Goal: Information Seeking & Learning: Check status

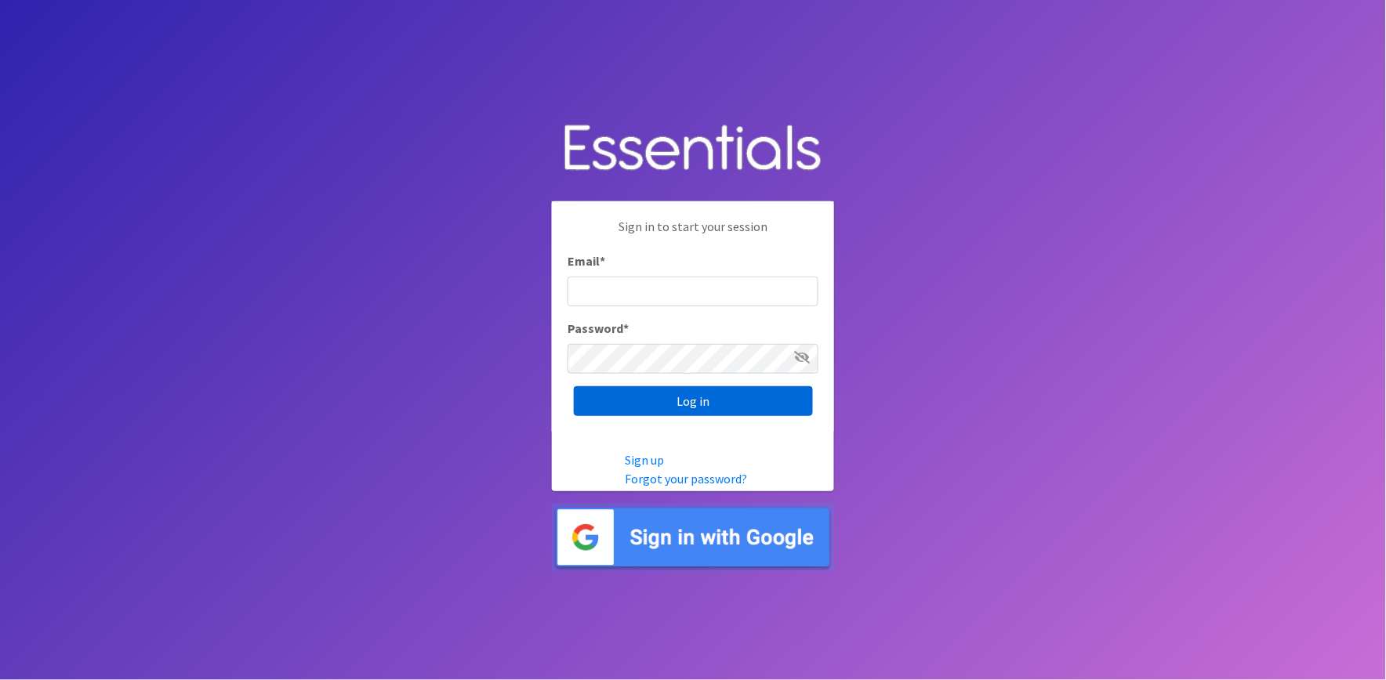
type input "shannon@HeartofOhiodiaperbank.org"
click at [778, 394] on input "Log in" at bounding box center [693, 401] width 239 height 30
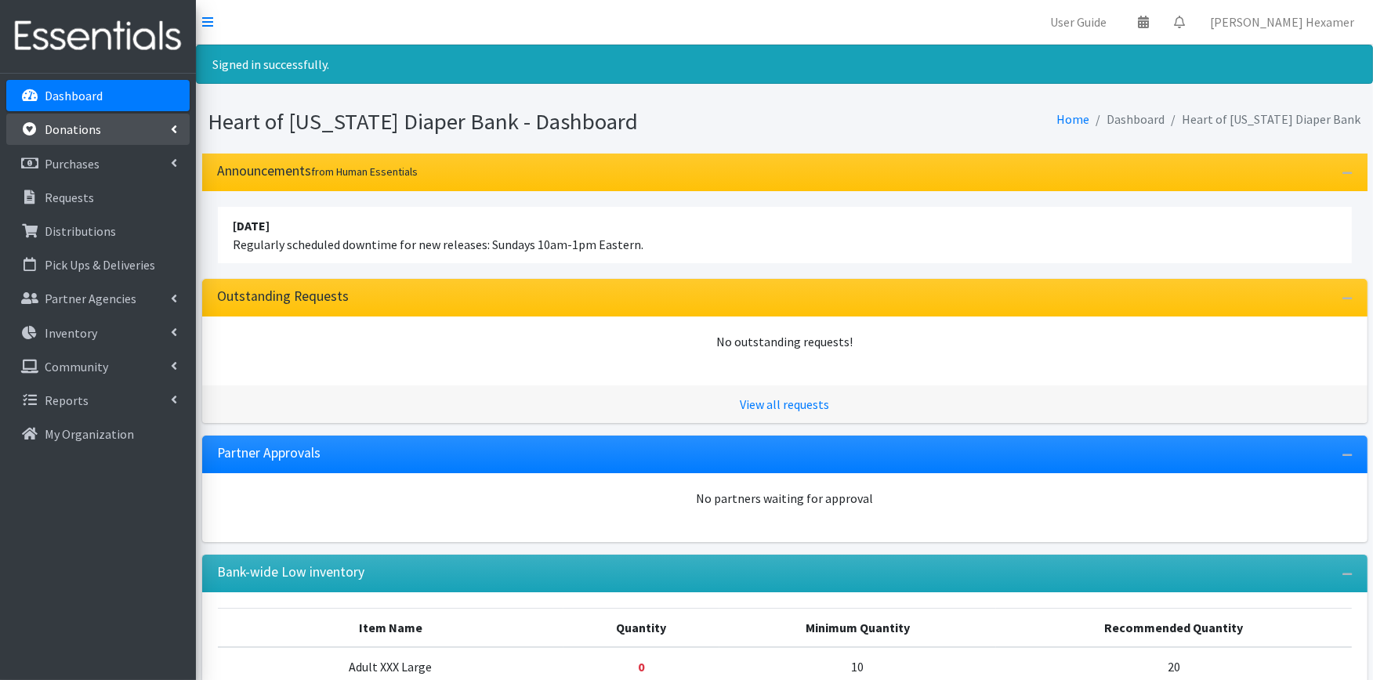
click at [82, 130] on p "Donations" at bounding box center [73, 129] width 56 height 16
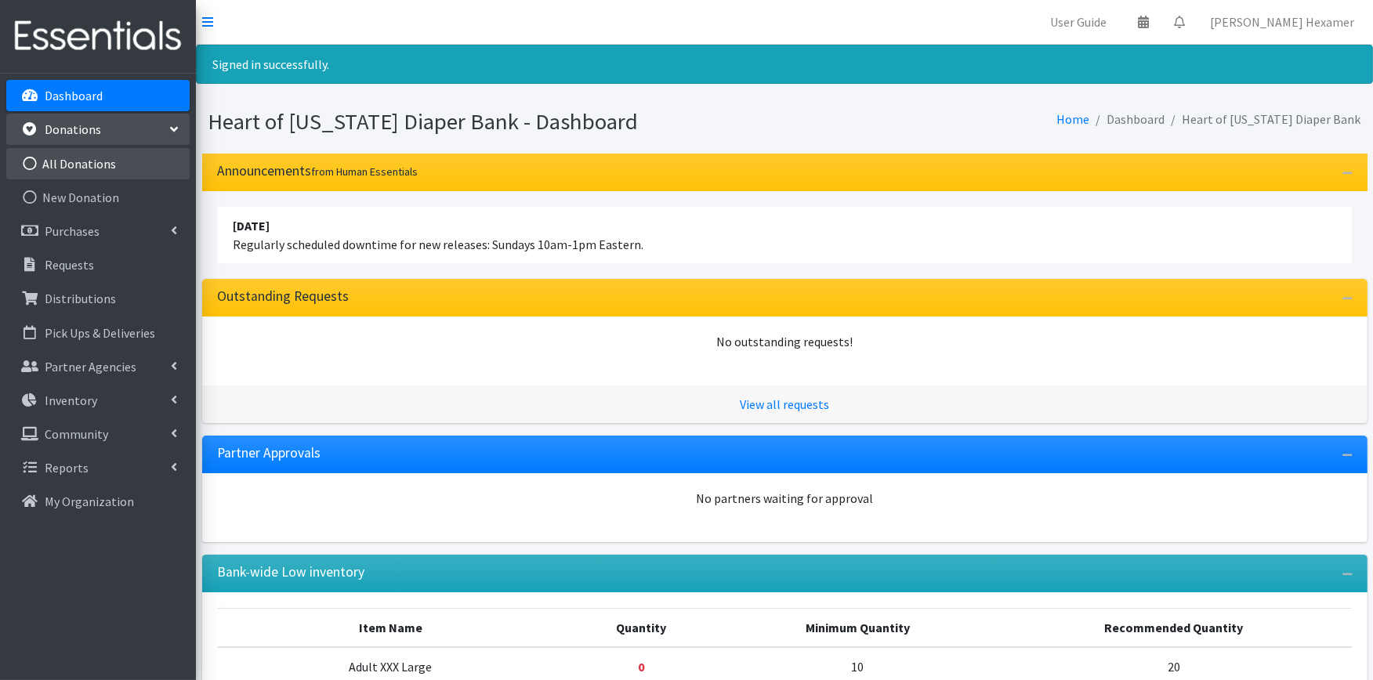
click at [92, 165] on link "All Donations" at bounding box center [97, 163] width 183 height 31
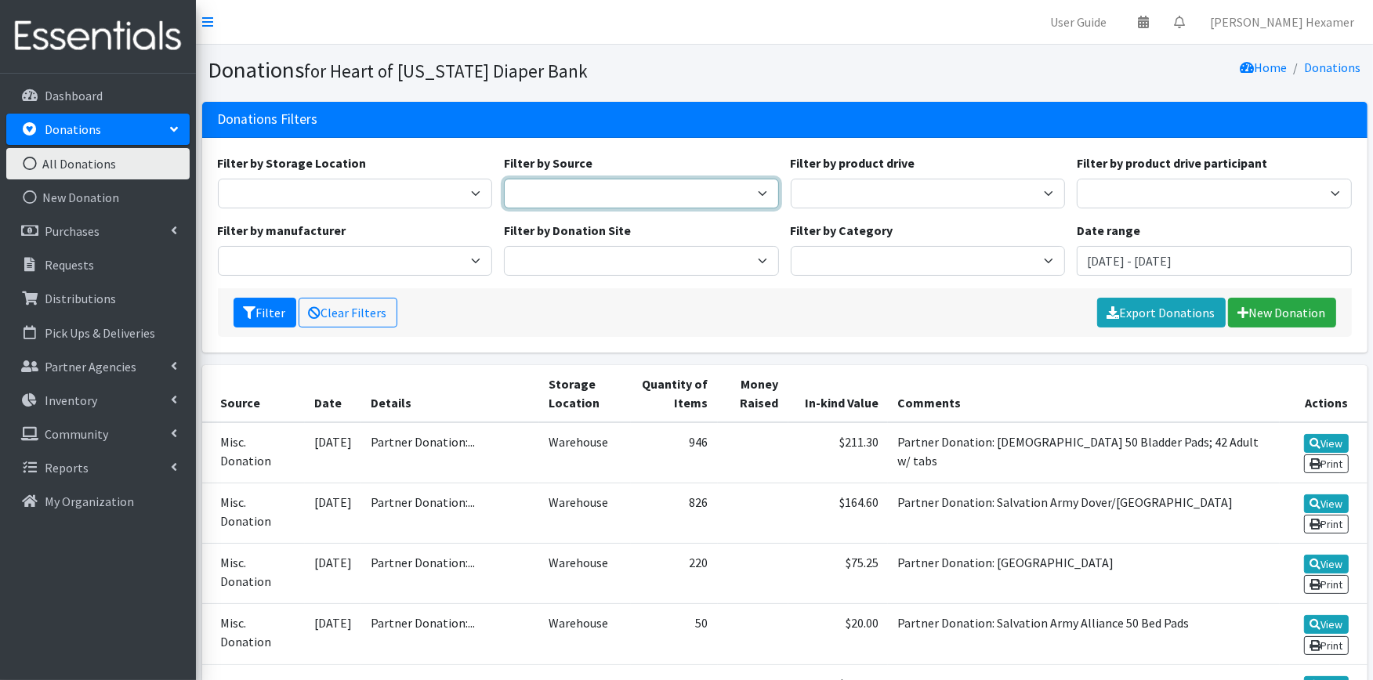
click at [620, 190] on select "Donation Site Manufacturer Misc. Donation Product Drive" at bounding box center [641, 194] width 275 height 30
select select "Donation Site"
click at [504, 179] on select "Donation Site Manufacturer Misc. Donation Product Drive" at bounding box center [641, 194] width 275 height 30
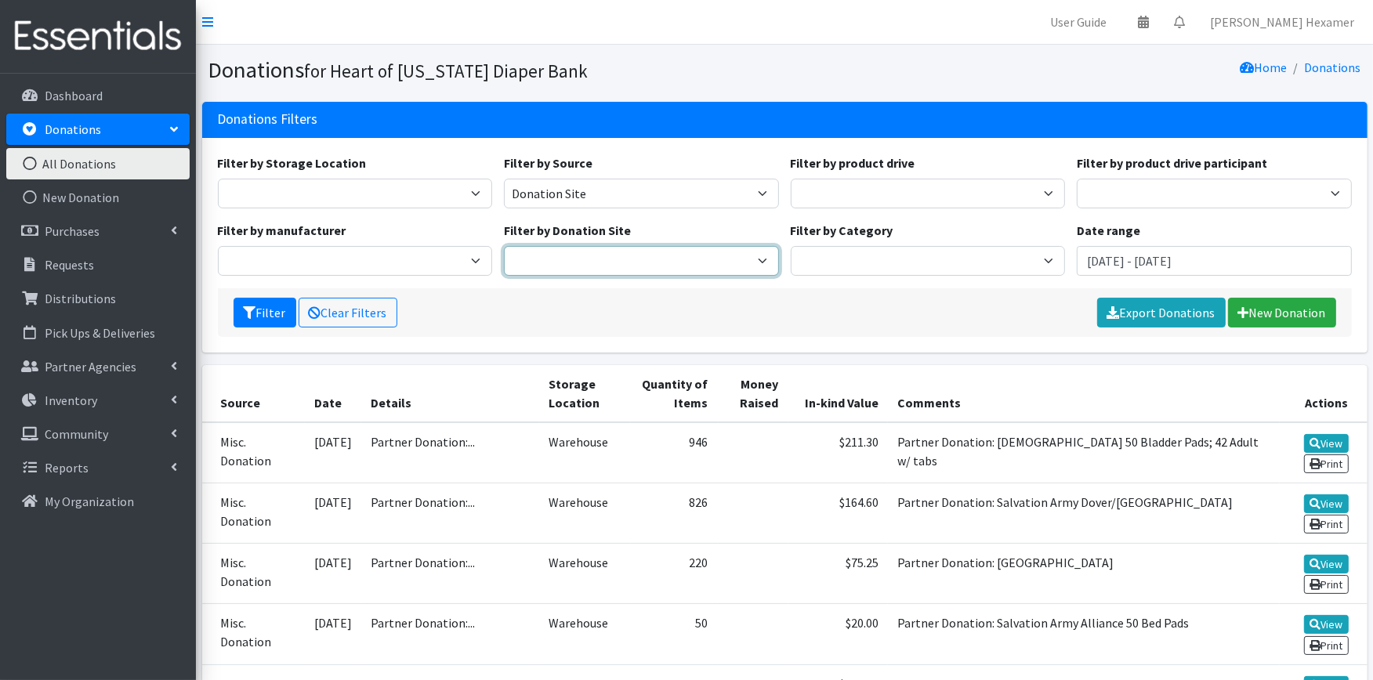
click at [607, 256] on select "Akron Children's Health Center - North Canton Aultman HER Project Once Upon A C…" at bounding box center [641, 261] width 275 height 30
select select "536"
click at [504, 246] on select "Akron Children's Health Center - North Canton Aultman HER Project Once Upon A C…" at bounding box center [641, 261] width 275 height 30
click at [263, 314] on button "Filter" at bounding box center [265, 313] width 63 height 30
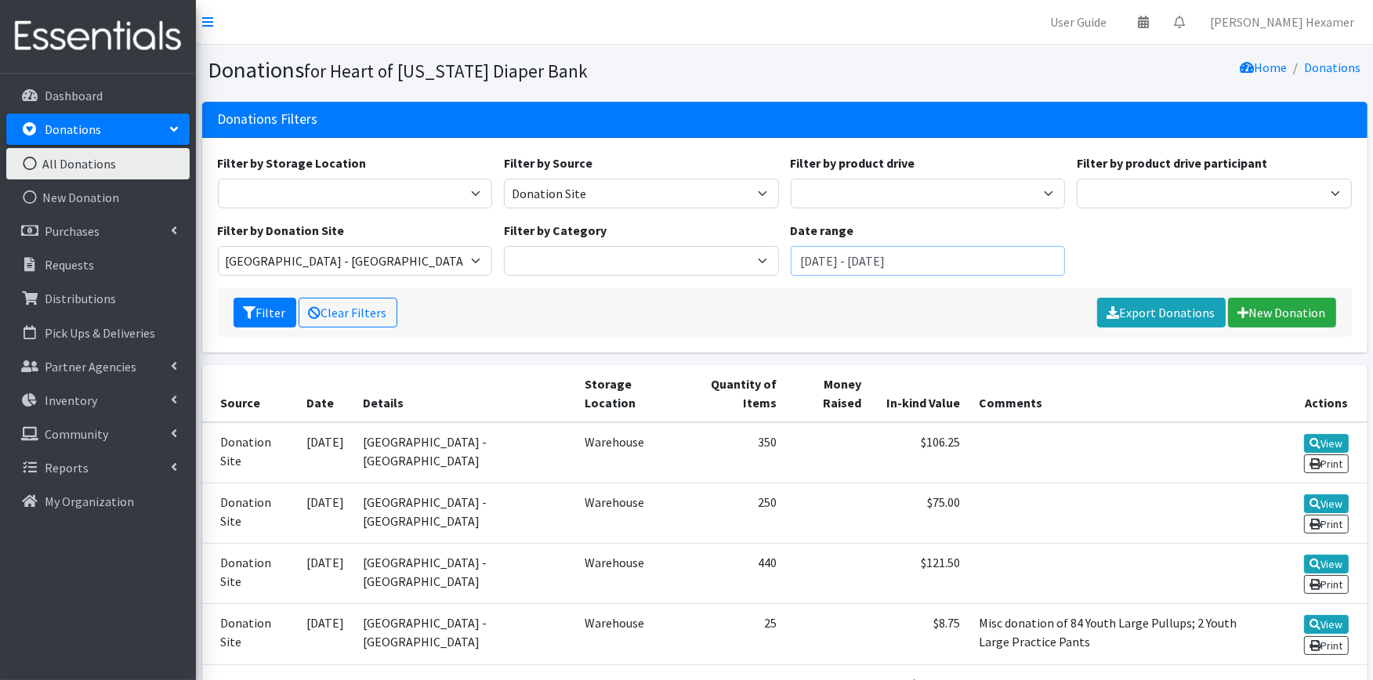
click at [939, 259] on input "July 29, 2025 - October 29, 2025" at bounding box center [928, 261] width 275 height 30
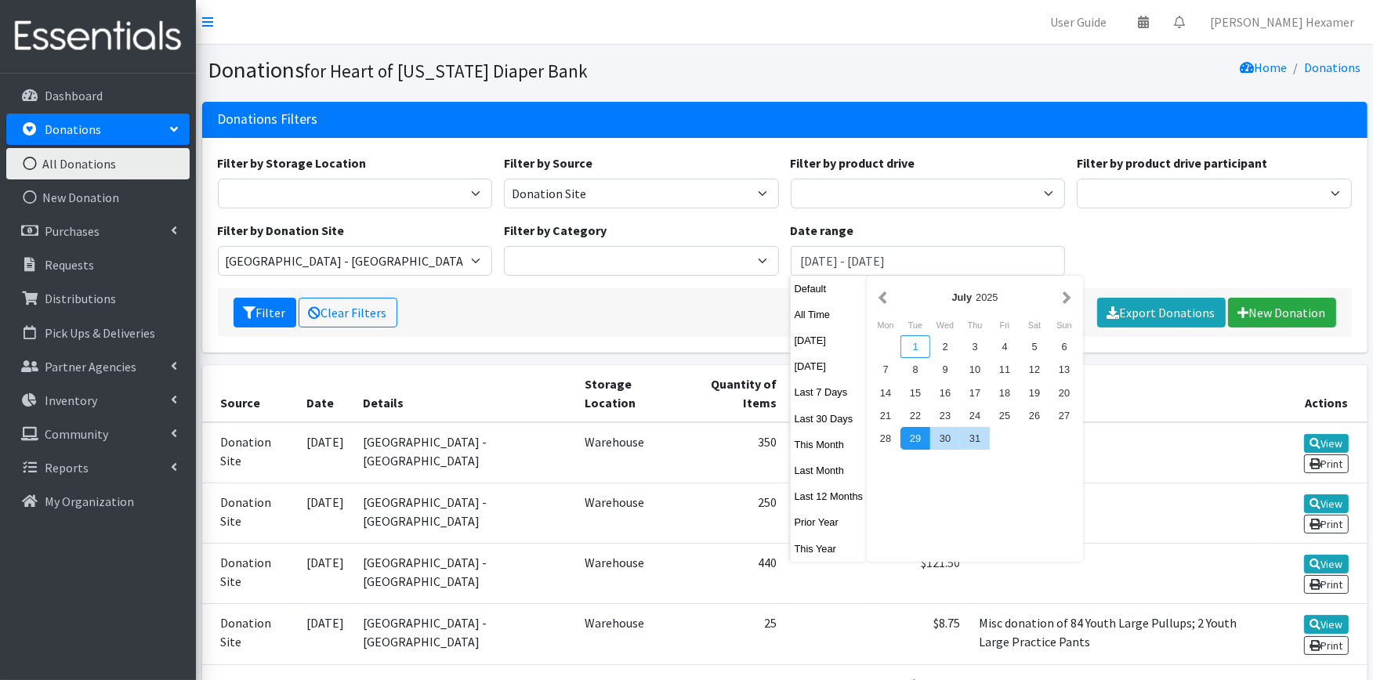
click at [915, 343] on div "1" at bounding box center [916, 346] width 30 height 23
click at [1066, 296] on button "button" at bounding box center [1067, 298] width 16 height 20
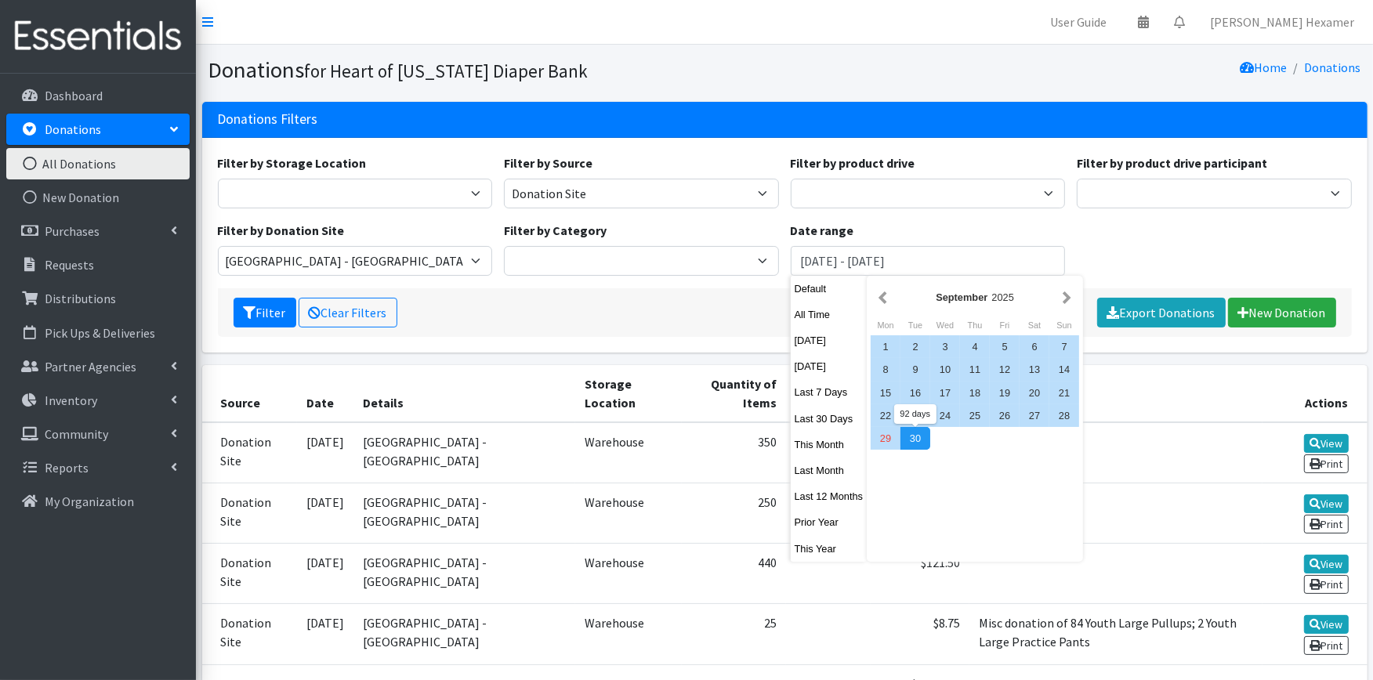
click at [916, 435] on div "30" at bounding box center [916, 438] width 30 height 23
type input "July 1, 2025 - September 30, 2025"
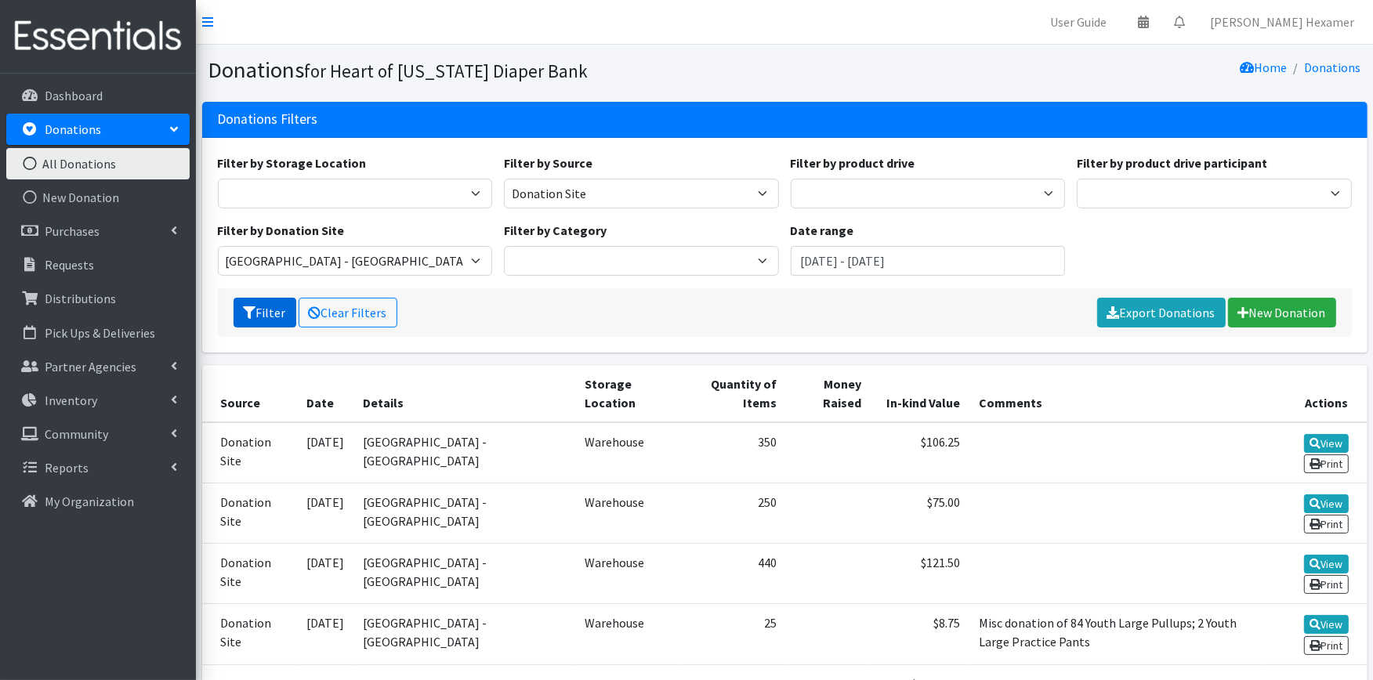
click at [252, 299] on button "Filter" at bounding box center [265, 313] width 63 height 30
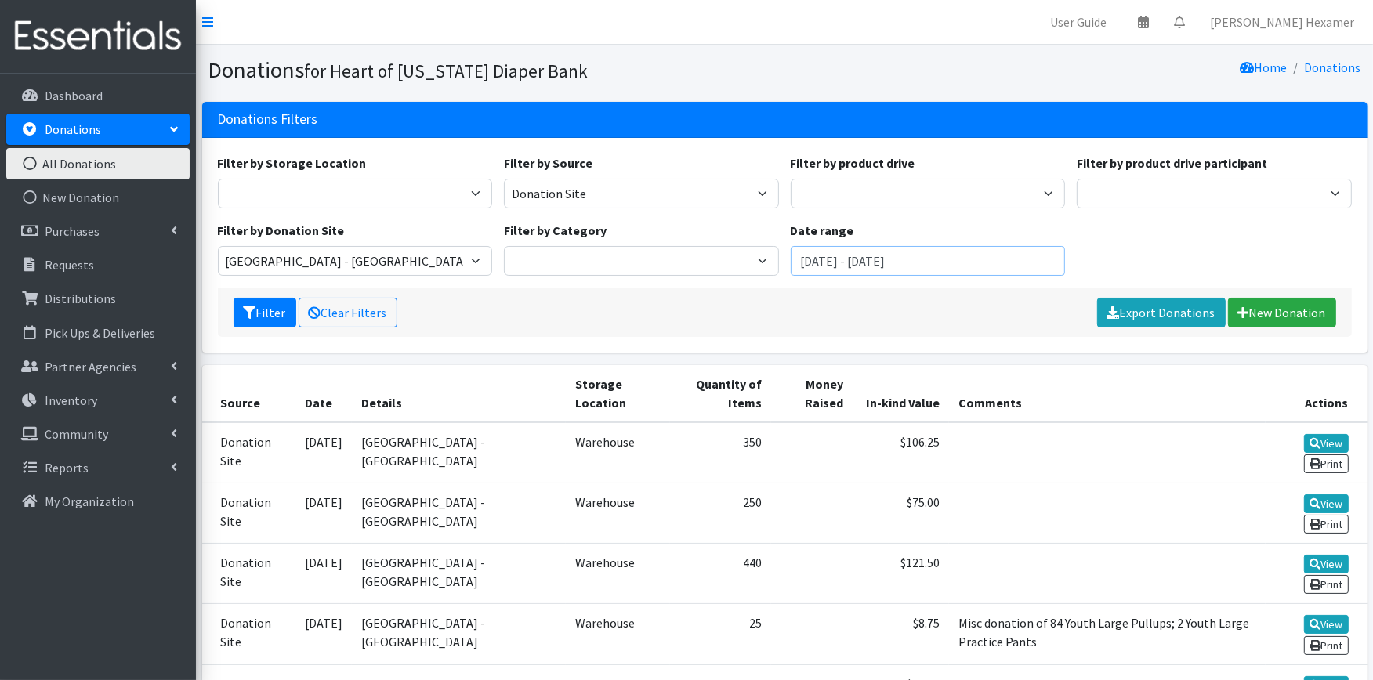
click at [914, 262] on input "July 1, 2025 - September 30, 2025" at bounding box center [928, 261] width 275 height 30
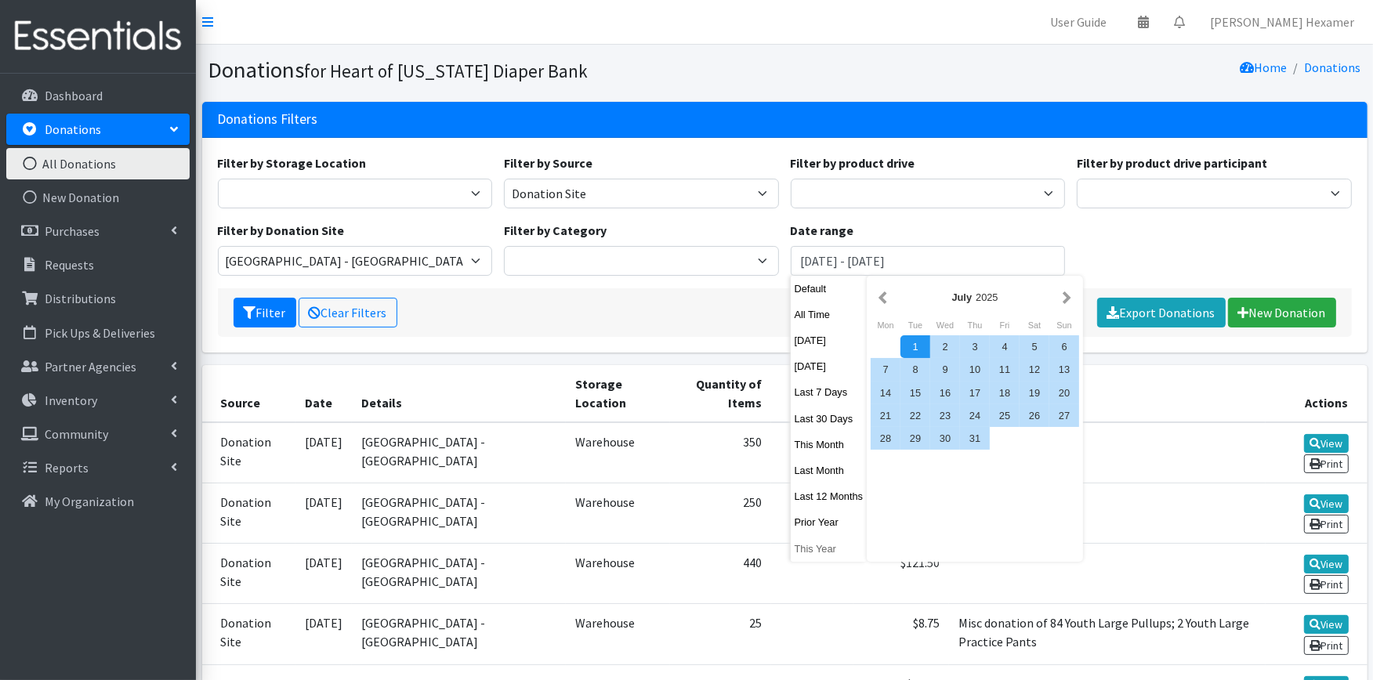
click at [825, 552] on button "This Year" at bounding box center [829, 549] width 77 height 23
type input "January 1, 2025 - December 31, 2025"
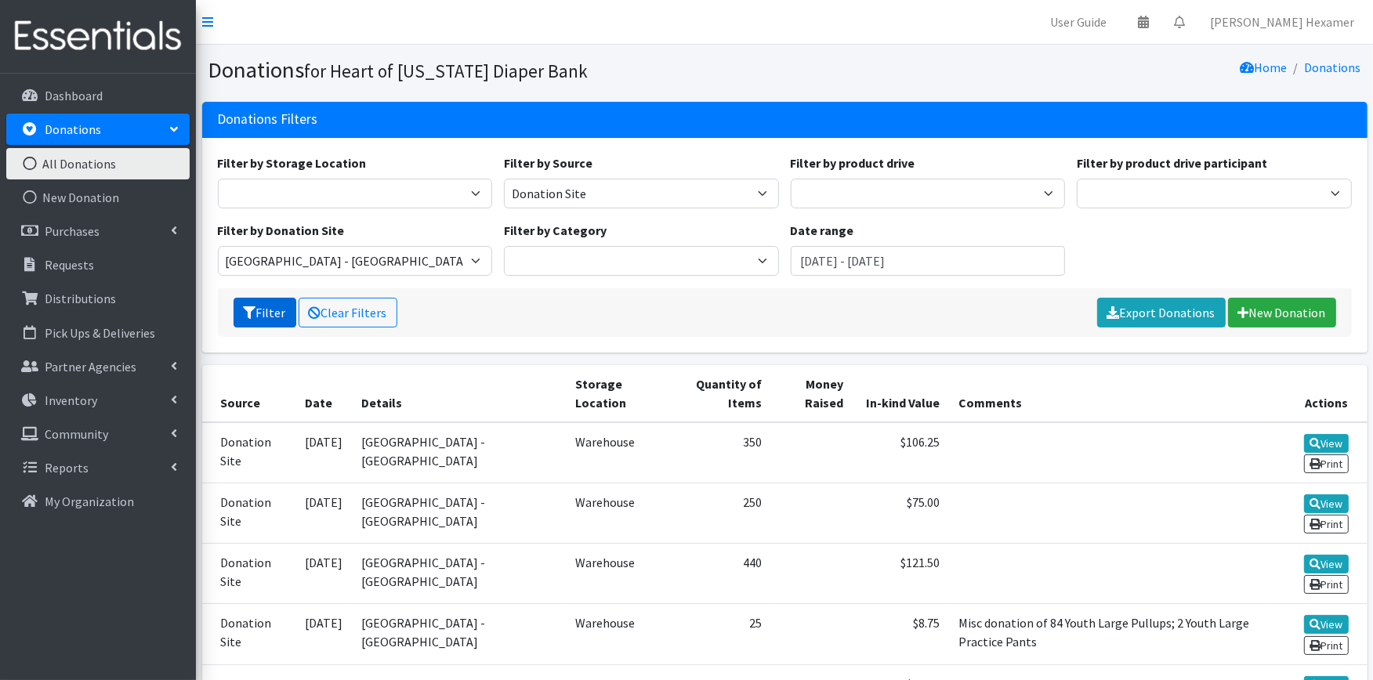
click at [246, 314] on icon "submit" at bounding box center [250, 312] width 13 height 13
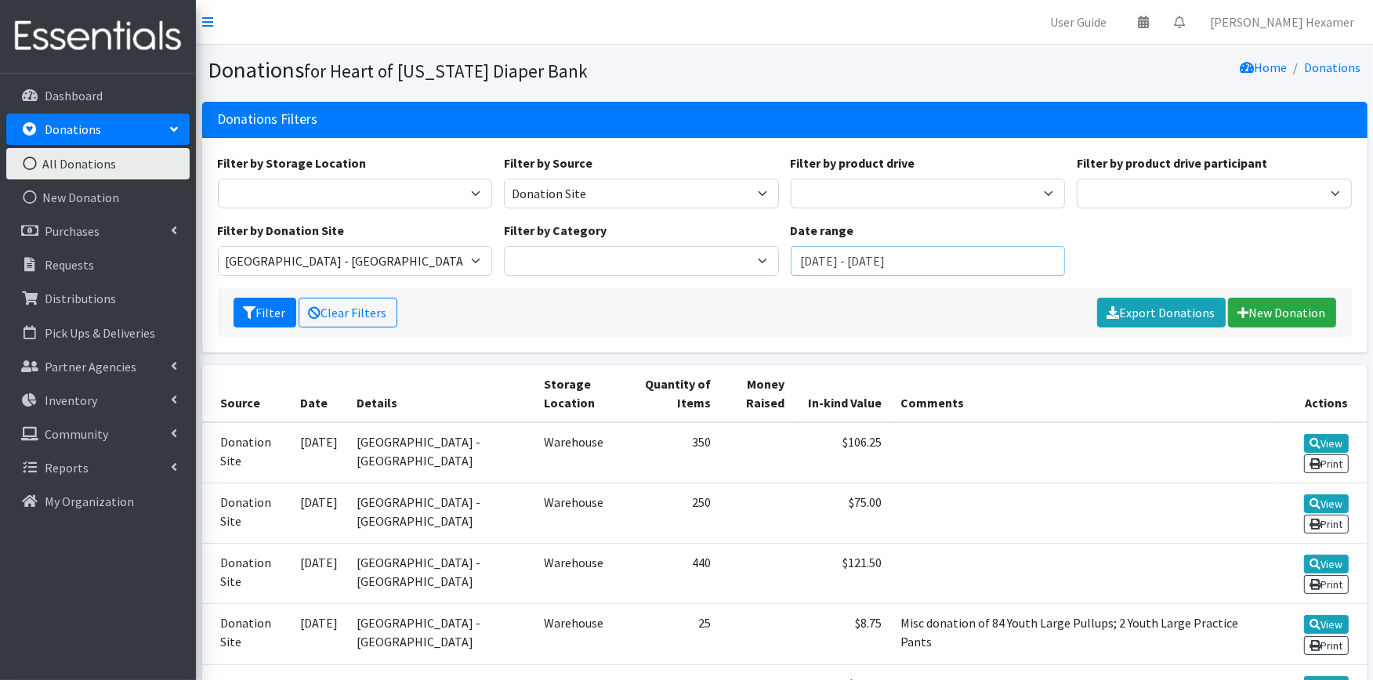
click at [944, 265] on input "January 1, 2025 - December 31, 2025" at bounding box center [928, 261] width 275 height 30
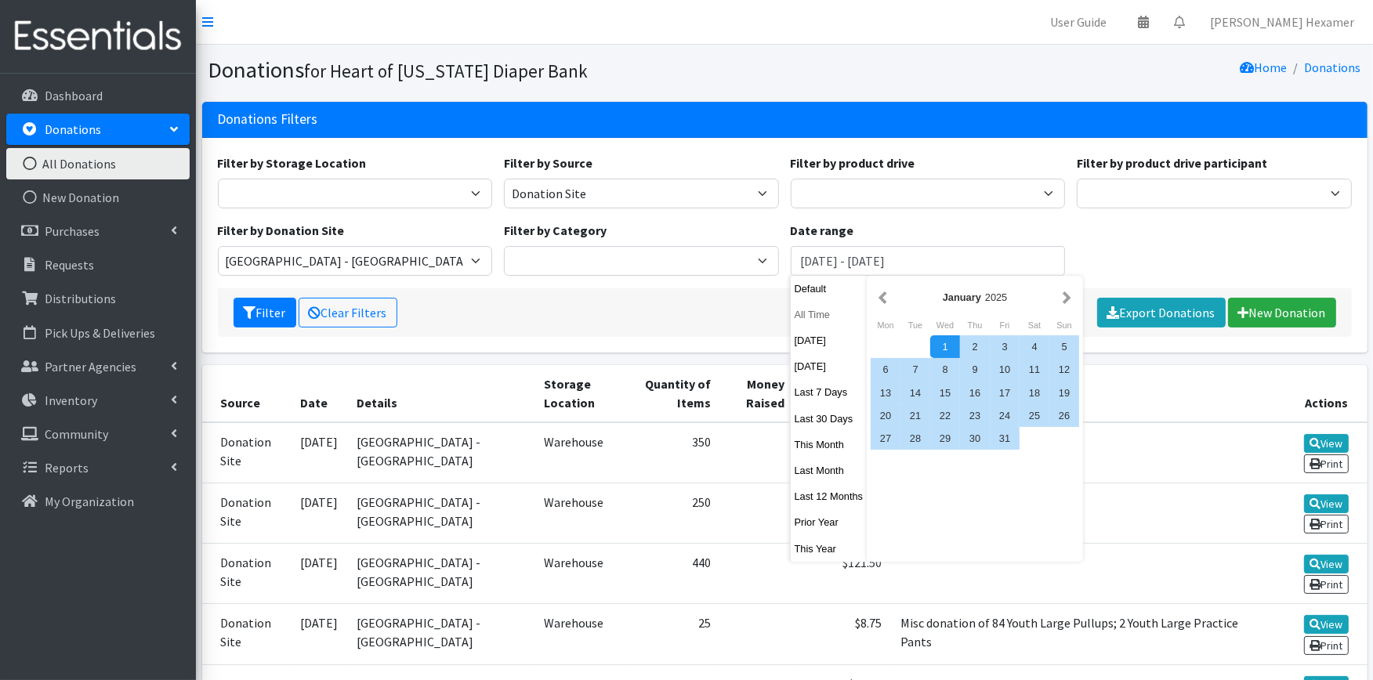
click at [825, 316] on button "All Time" at bounding box center [829, 314] width 77 height 23
type input "[DATE] - [DATE]"
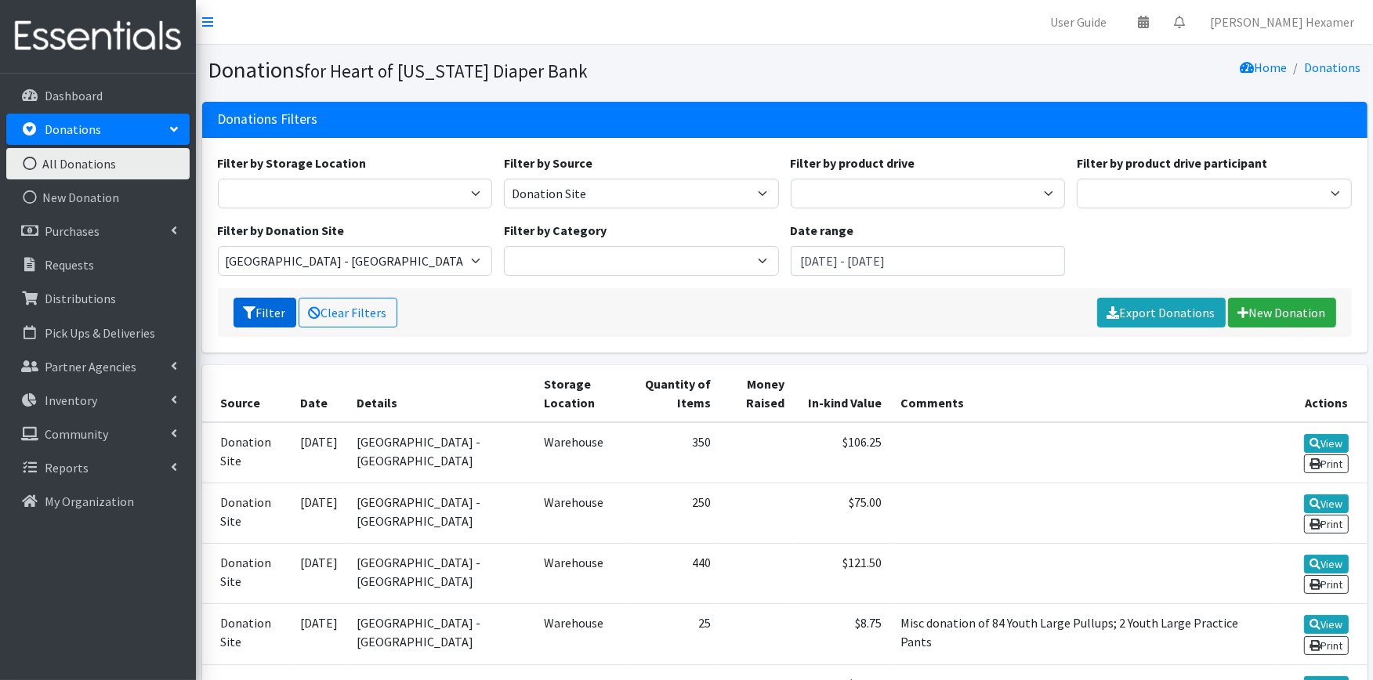
click at [267, 310] on button "Filter" at bounding box center [265, 313] width 63 height 30
click at [274, 256] on select "[GEOGRAPHIC_DATA] - [GEOGRAPHIC_DATA]" at bounding box center [355, 261] width 275 height 30
click at [478, 259] on select "[GEOGRAPHIC_DATA] - [GEOGRAPHIC_DATA]" at bounding box center [355, 261] width 275 height 30
click at [345, 310] on link "Clear Filters" at bounding box center [348, 313] width 99 height 30
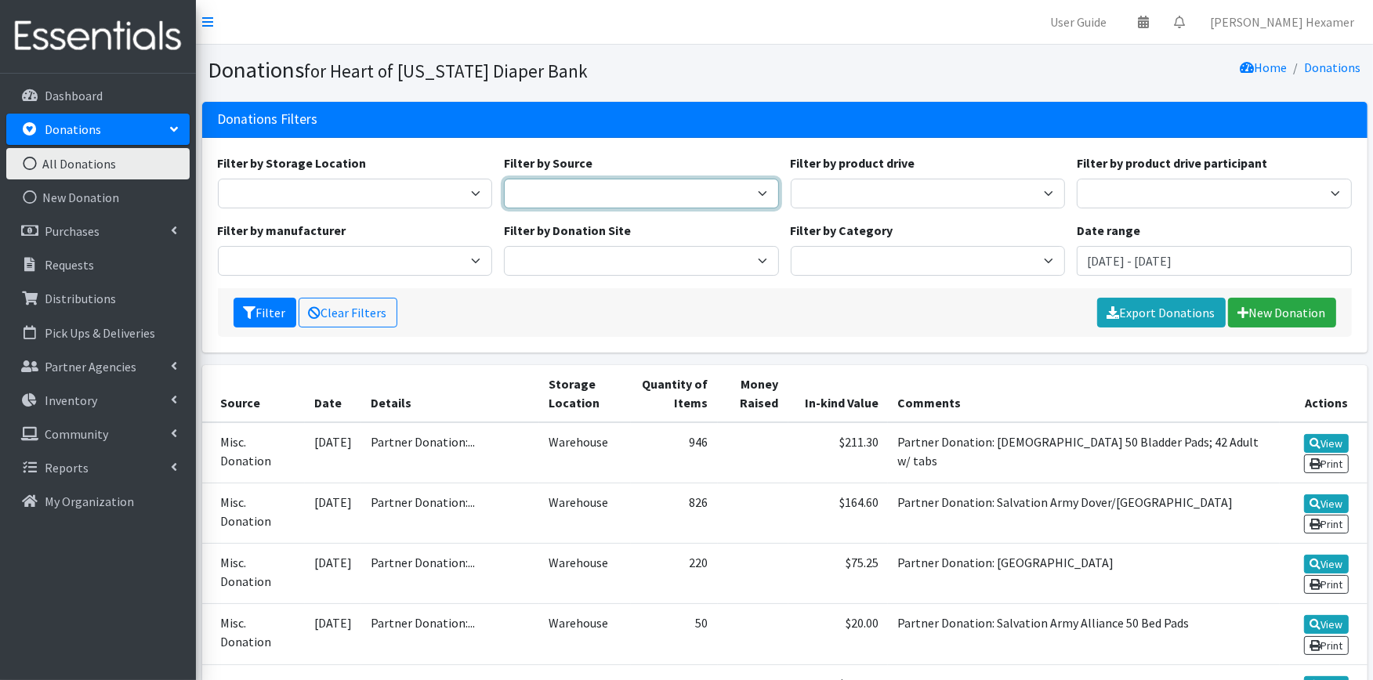
click at [653, 184] on select "Donation Site Manufacturer Misc. Donation Product Drive" at bounding box center [641, 194] width 275 height 30
select select "Donation Site"
click at [504, 179] on select "Donation Site Manufacturer Misc. Donation Product Drive" at bounding box center [641, 194] width 275 height 30
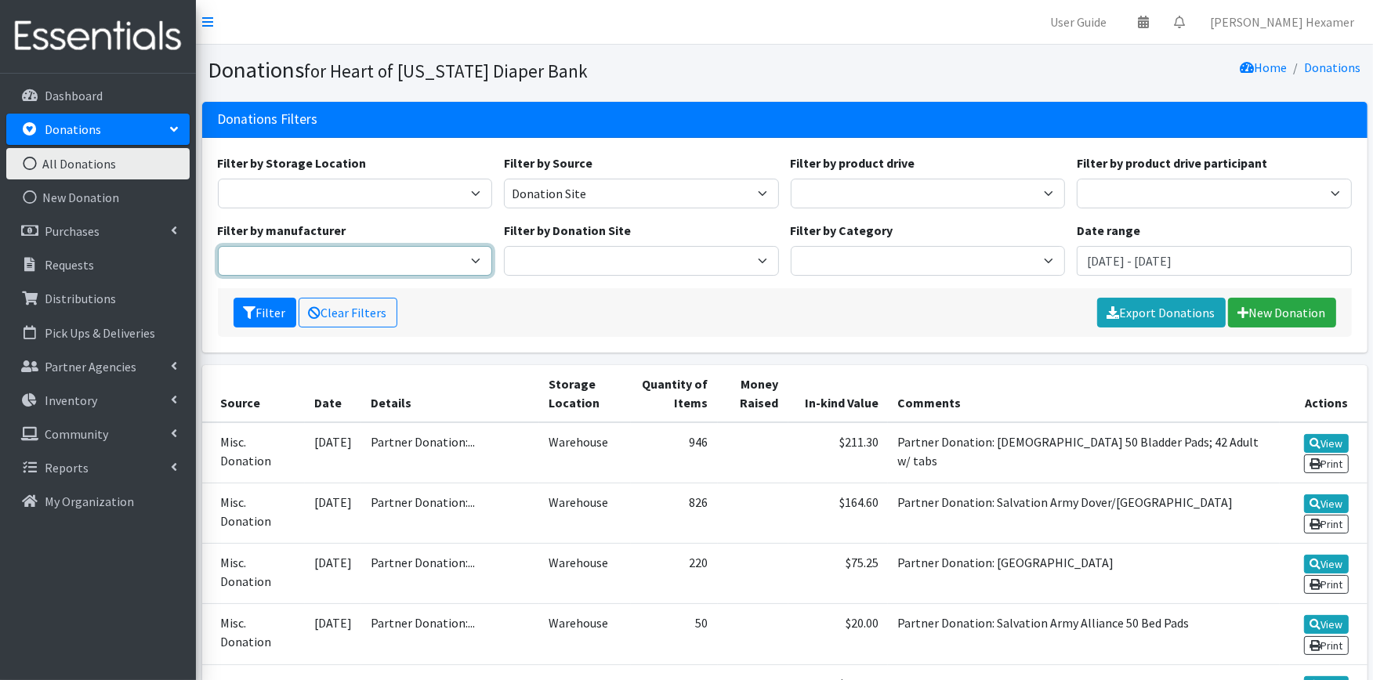
click at [412, 267] on select "Baby2Baby Sam's Club Cuyahoga Falls Sam's Club North Canton Target Canton Targe…" at bounding box center [355, 261] width 275 height 30
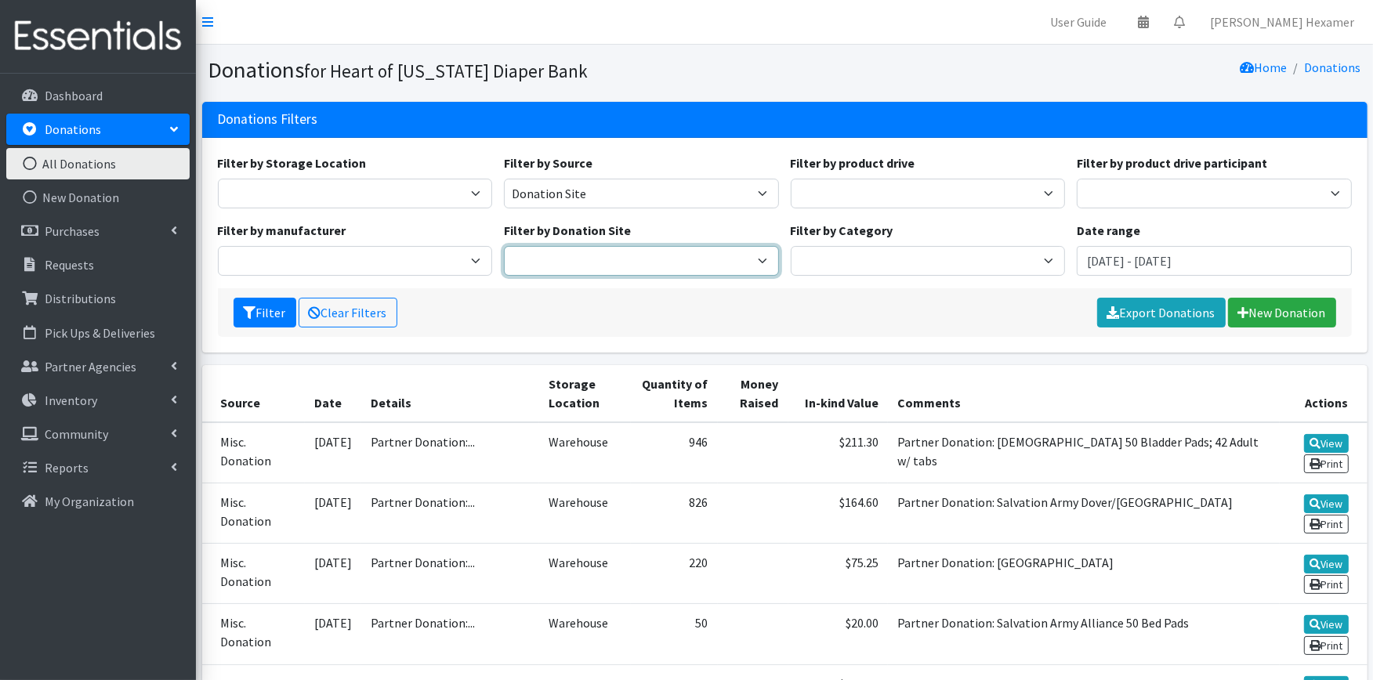
click at [636, 248] on select "Akron Children's Health Center - North Canton Aultman HER Project Once Upon A C…" at bounding box center [641, 261] width 275 height 30
select select "712"
click at [504, 246] on select "Akron Children's Health Center - North Canton Aultman HER Project Once Upon A C…" at bounding box center [641, 261] width 275 height 30
click at [1118, 263] on input "July 29, 2025 - October 29, 2025" at bounding box center [1214, 261] width 275 height 30
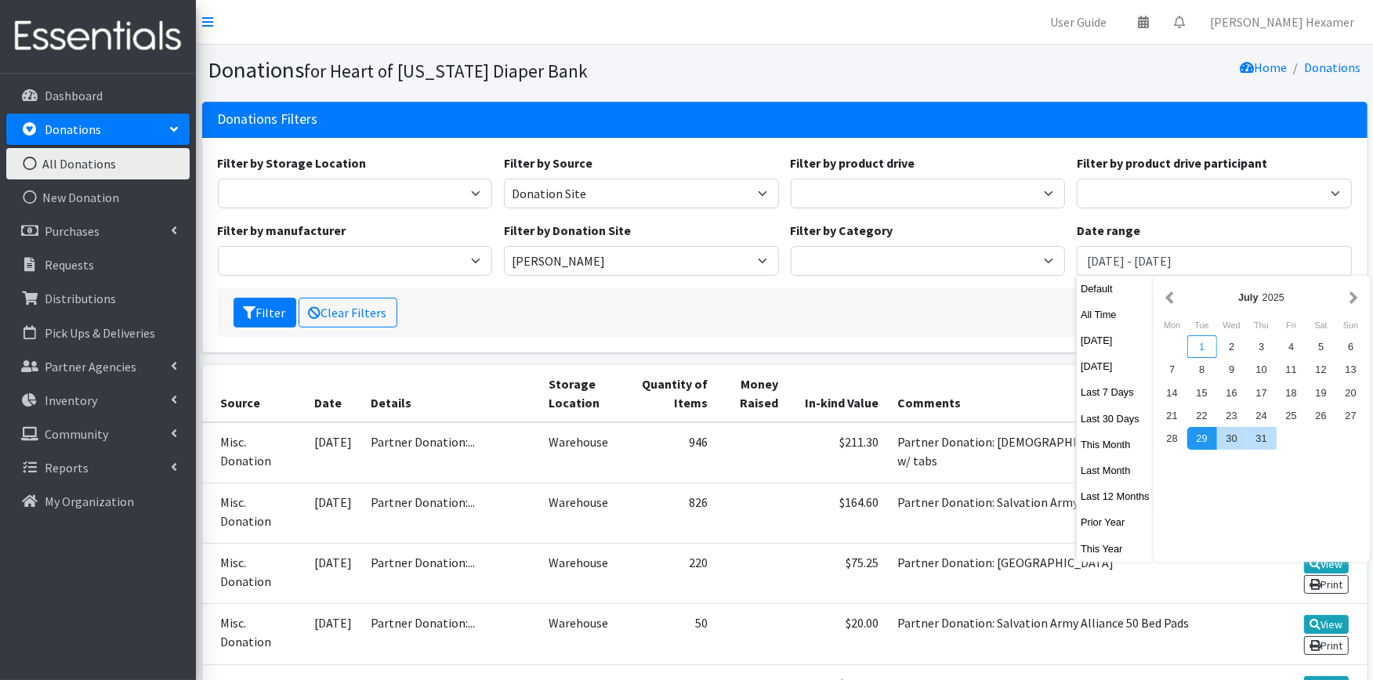
click at [1209, 342] on div "1" at bounding box center [1203, 346] width 30 height 23
click at [1354, 301] on button "button" at bounding box center [1354, 298] width 16 height 20
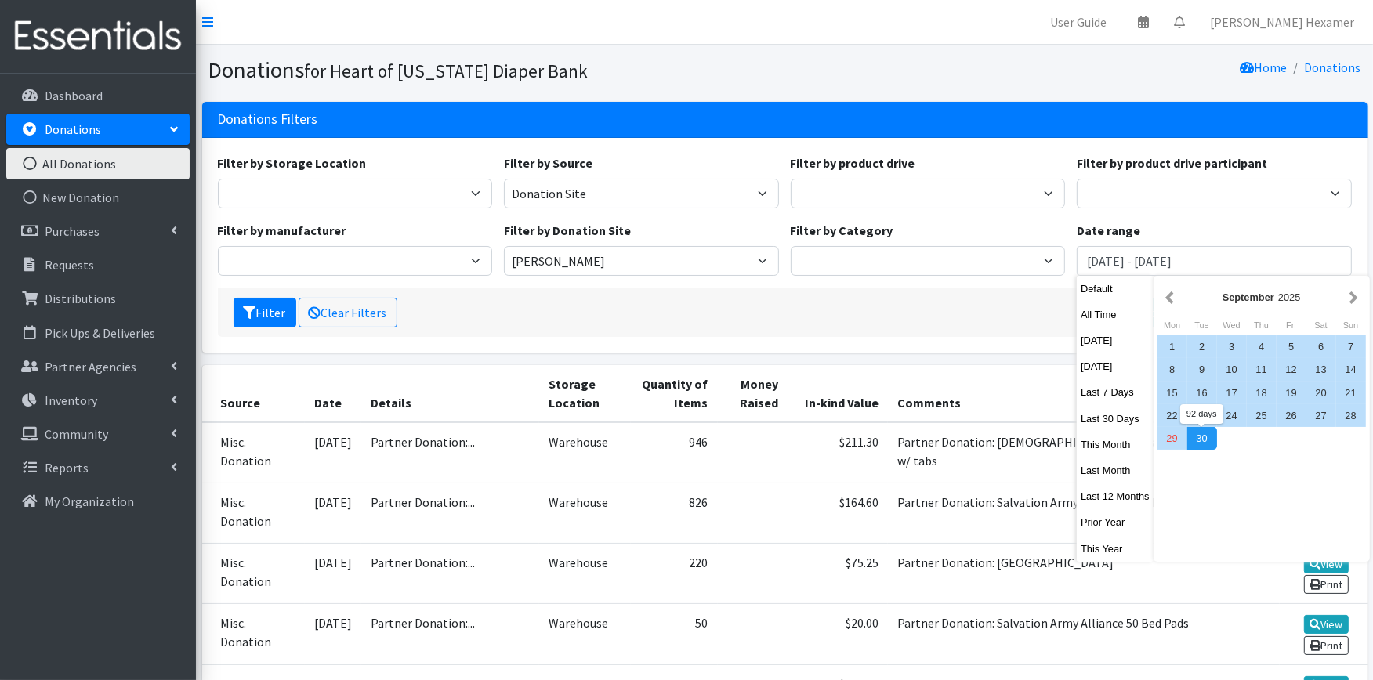
click at [1205, 432] on div "30" at bounding box center [1203, 438] width 30 height 23
type input "July 1, 2025 - September 30, 2025"
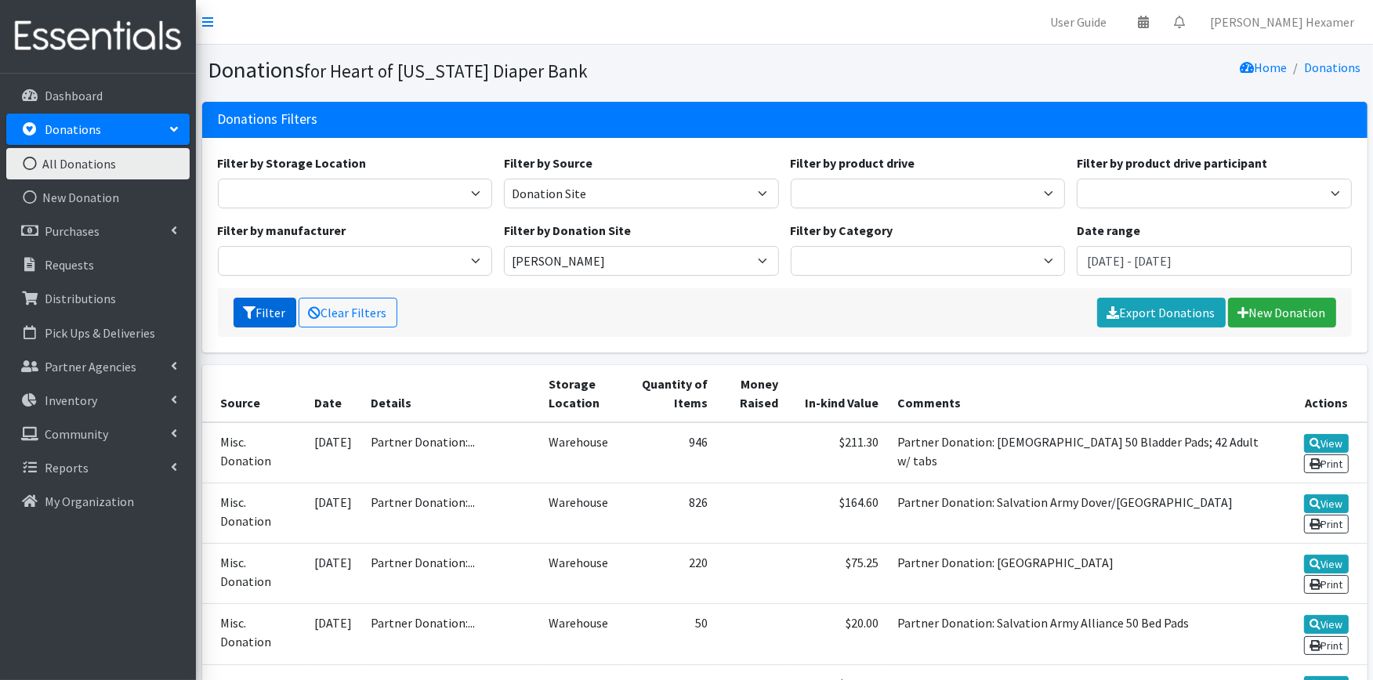
click at [252, 310] on icon "submit" at bounding box center [250, 312] width 13 height 13
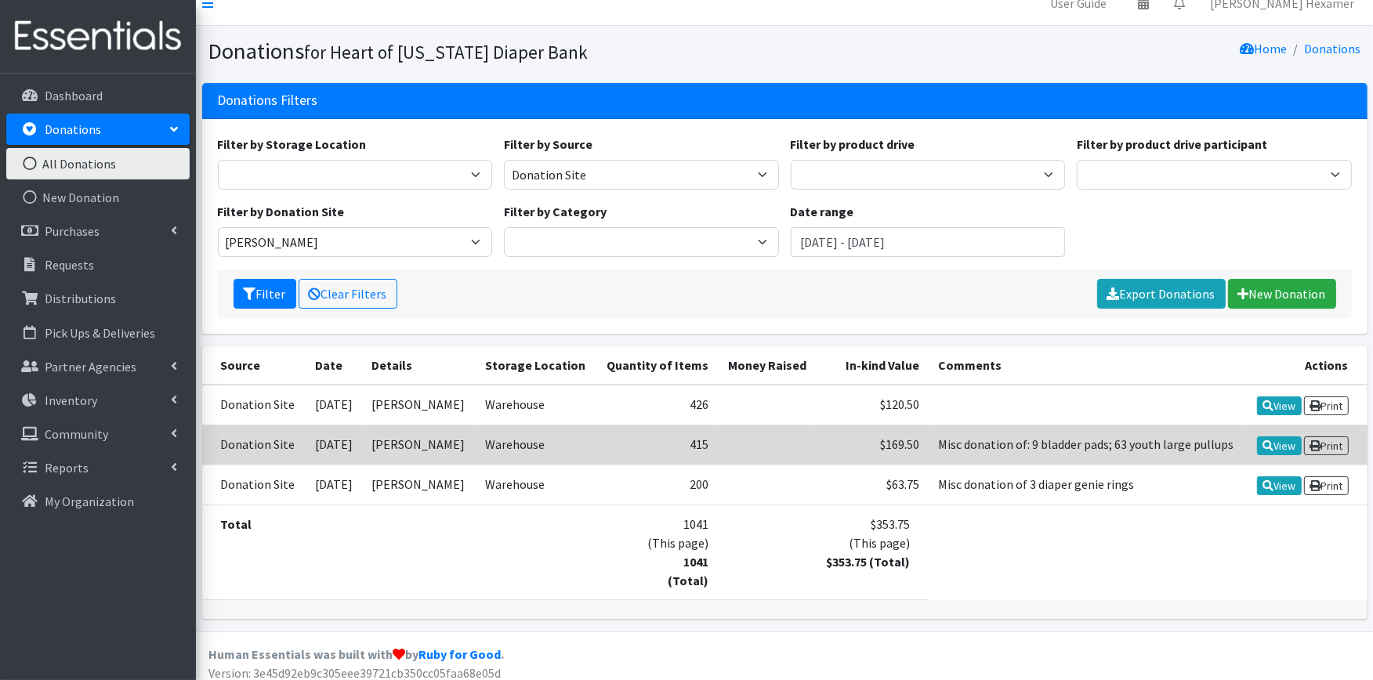
scroll to position [25, 0]
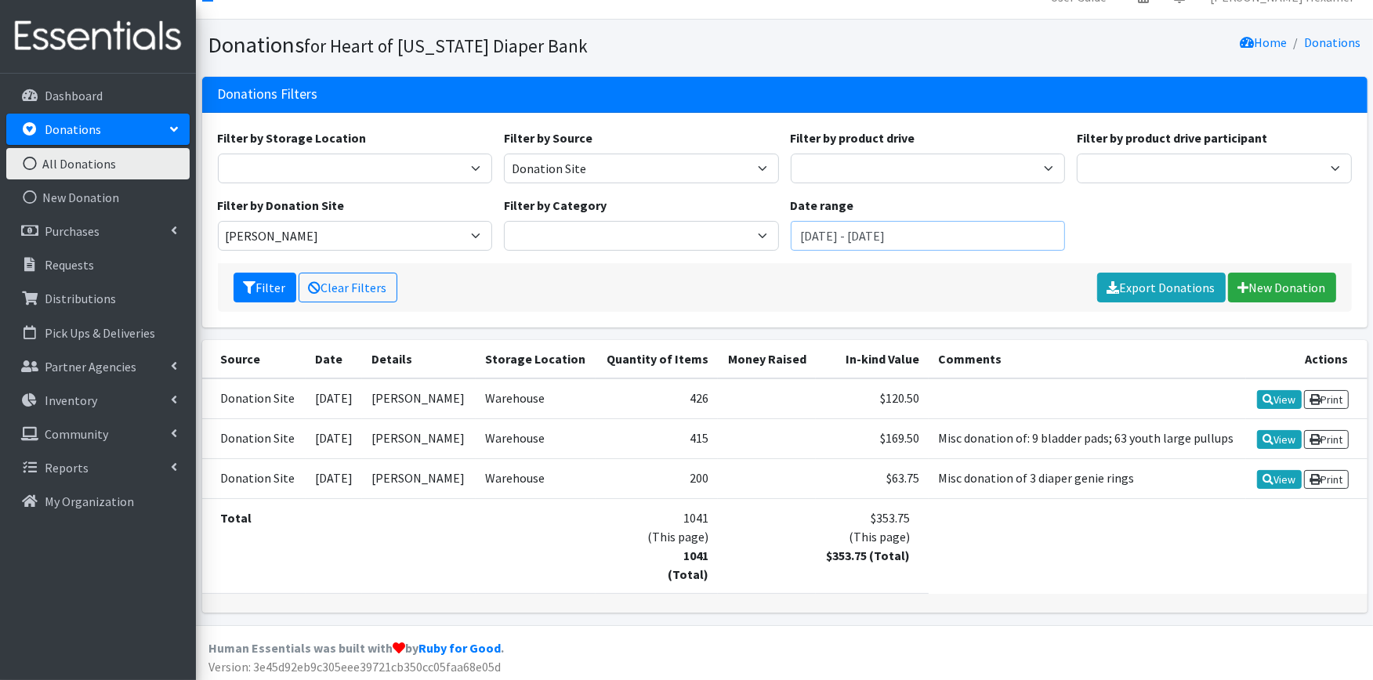
click at [978, 224] on input "[DATE] - [DATE]" at bounding box center [928, 236] width 275 height 30
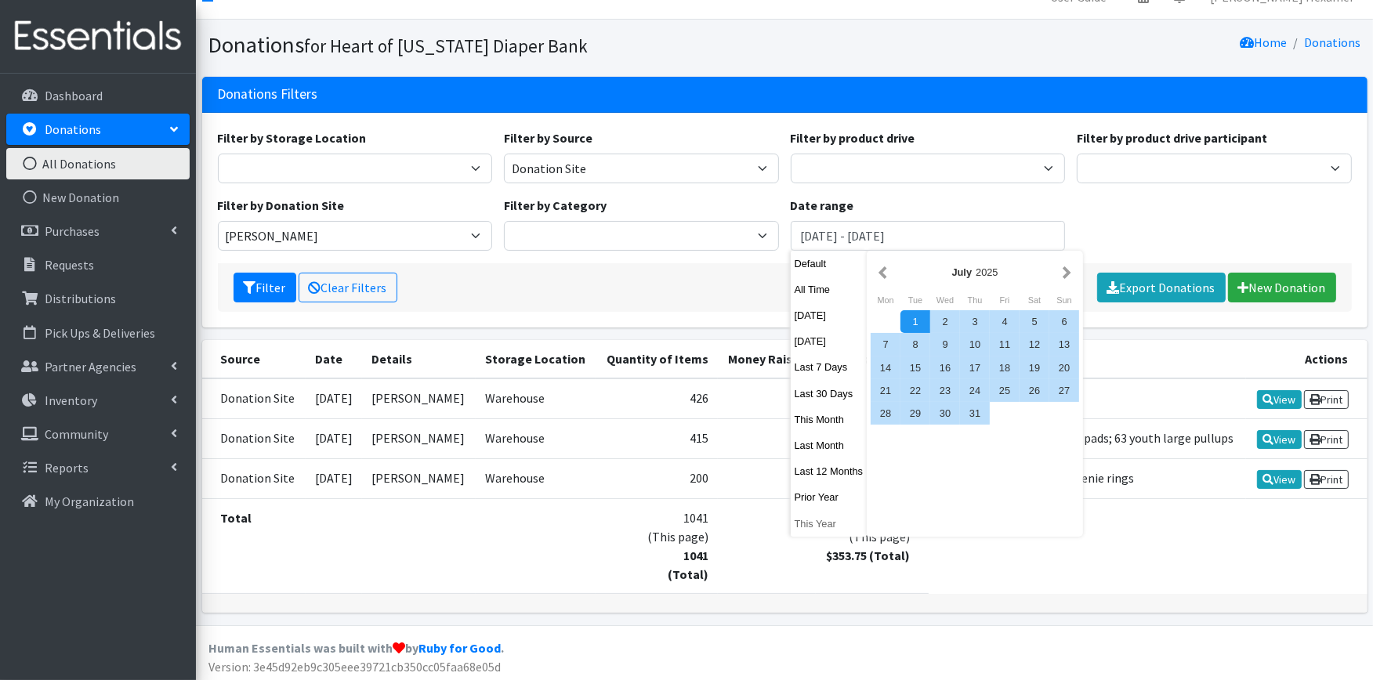
click at [816, 520] on button "This Year" at bounding box center [829, 524] width 77 height 23
type input "January 1, 2025 - December 31, 2025"
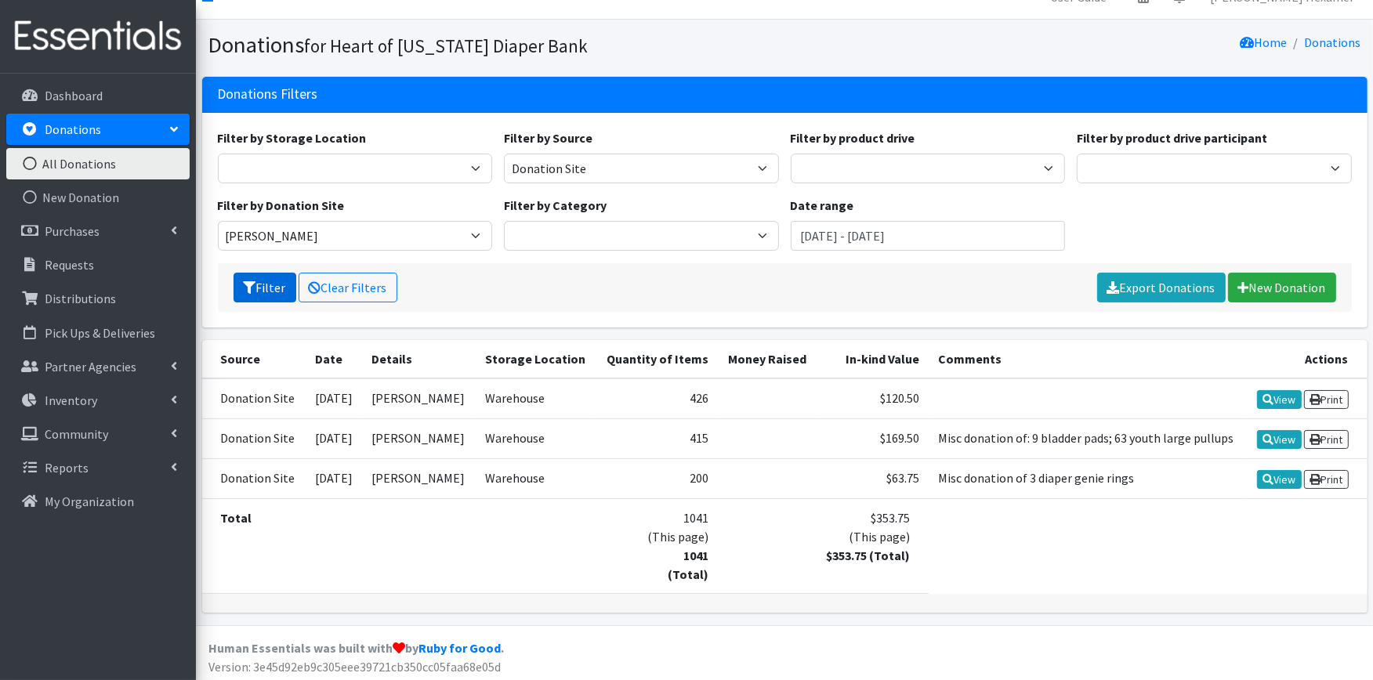
click at [259, 273] on button "Filter" at bounding box center [265, 288] width 63 height 30
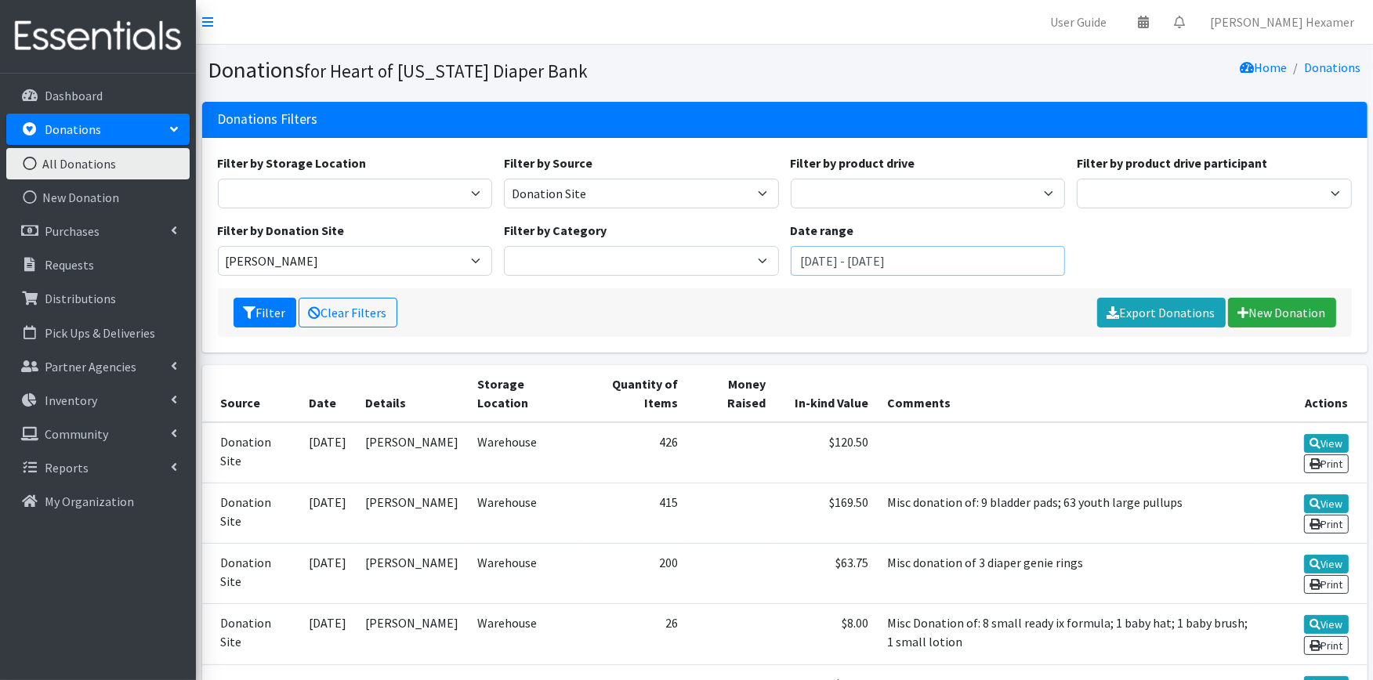
click at [988, 253] on input "[DATE] - [DATE]" at bounding box center [928, 261] width 275 height 30
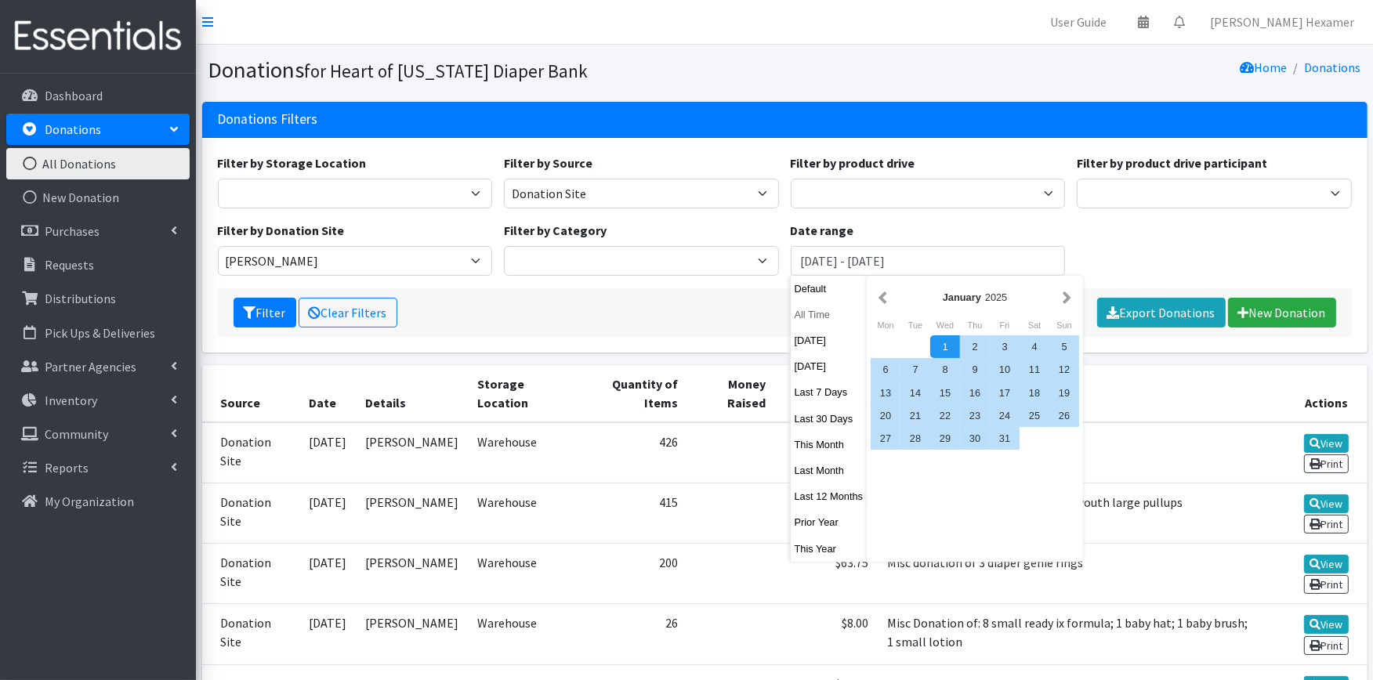
click at [832, 319] on button "All Time" at bounding box center [829, 314] width 77 height 23
type input "September 29, 1925 - September 29, 2026"
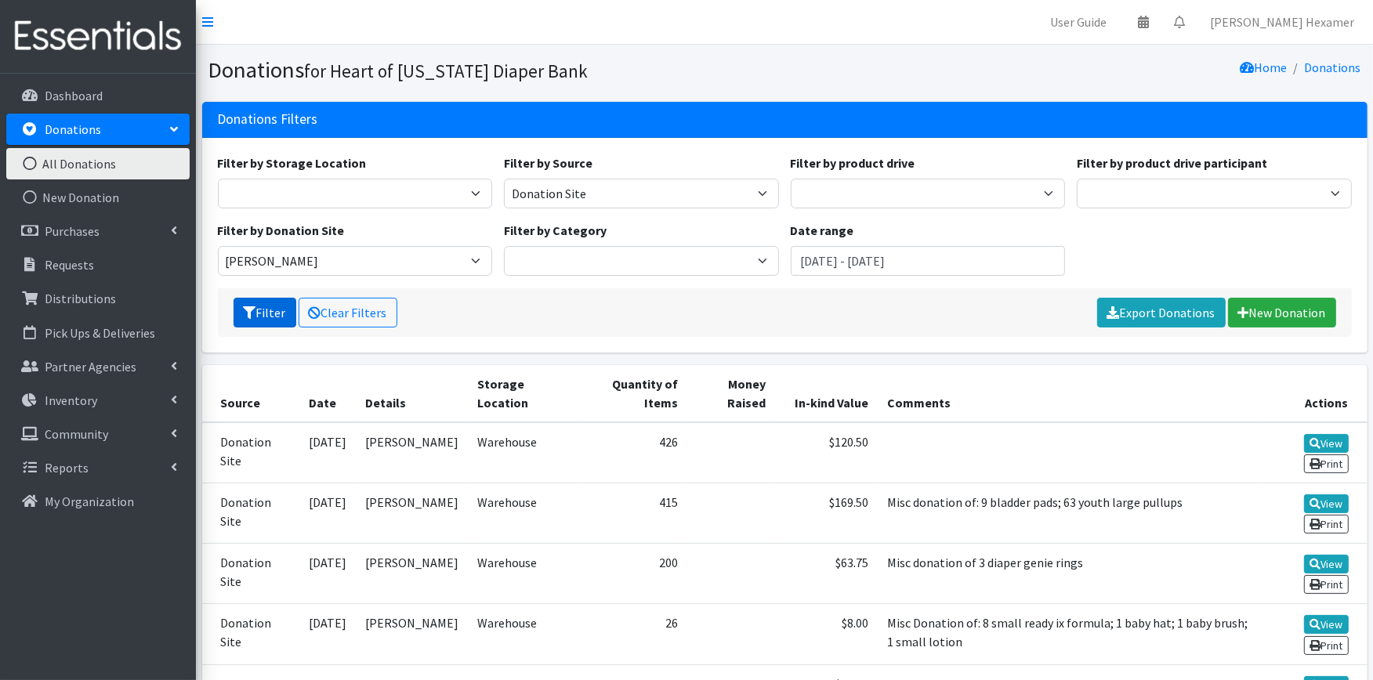
click at [263, 314] on button "Filter" at bounding box center [265, 313] width 63 height 30
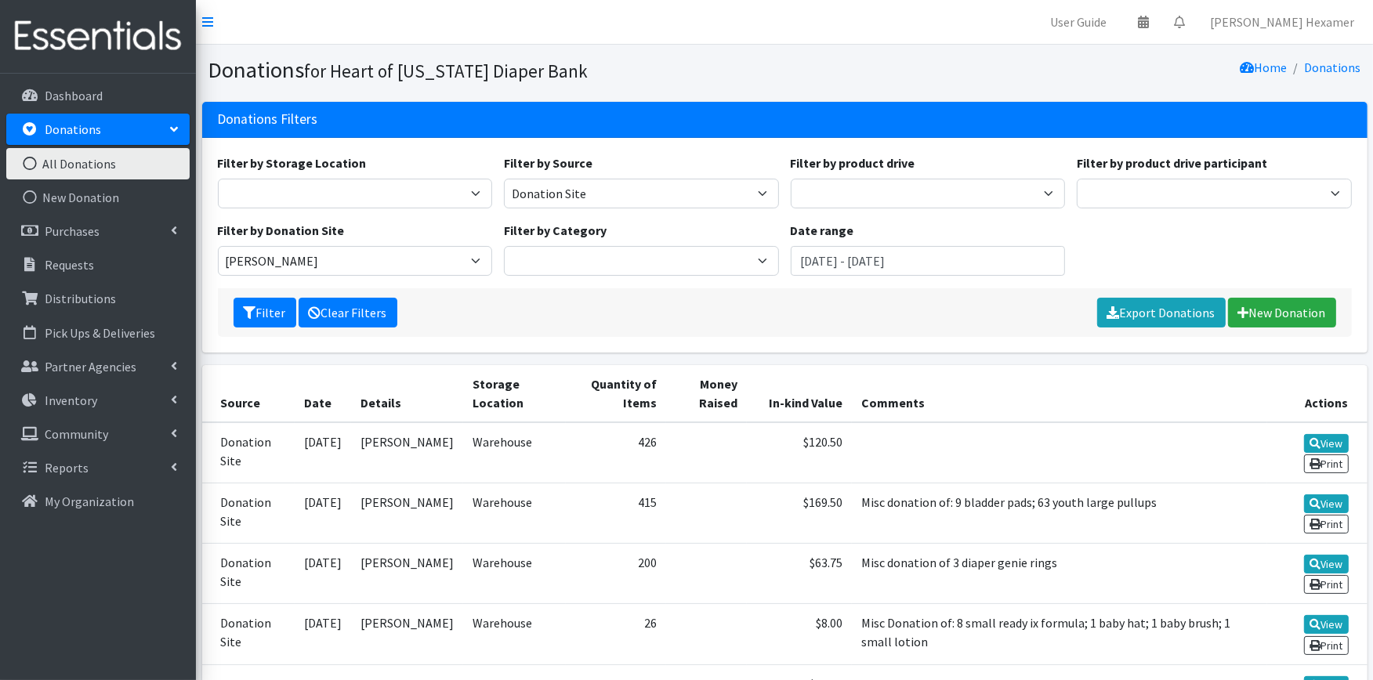
click at [376, 314] on link "Clear Filters" at bounding box center [348, 313] width 99 height 30
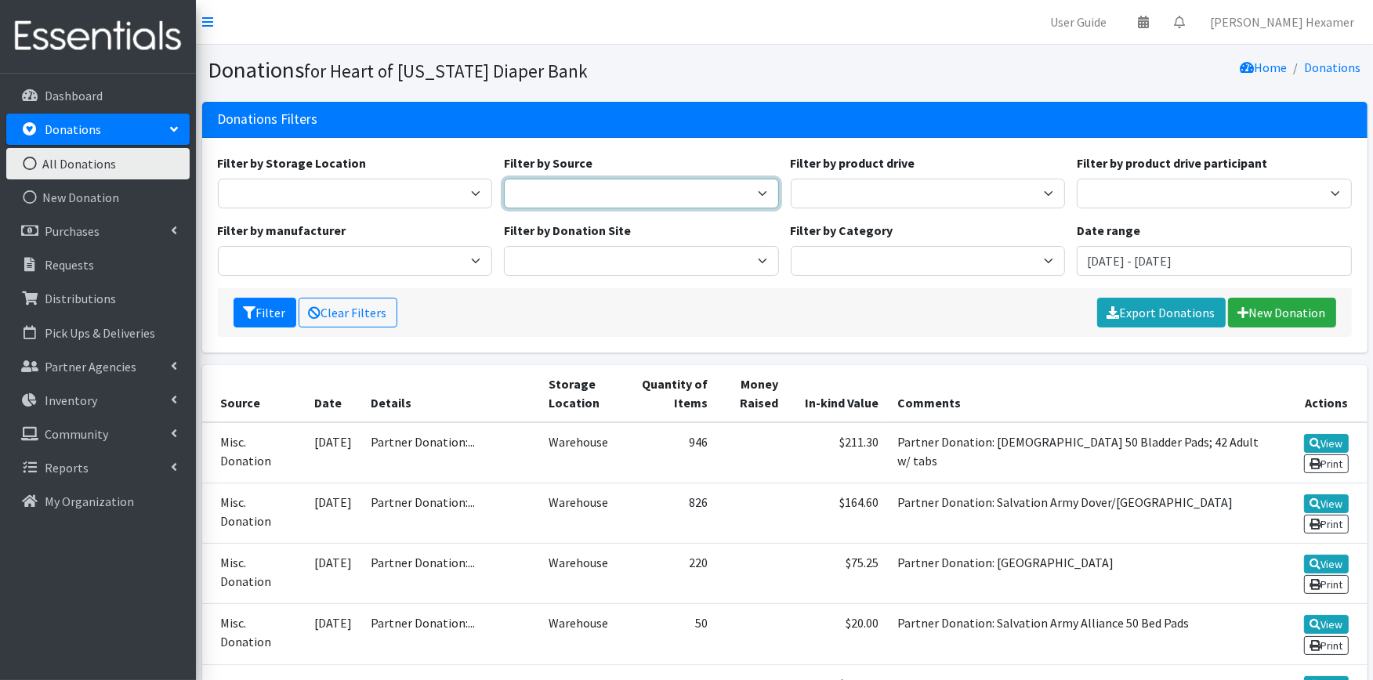
click at [567, 198] on select "Donation Site Manufacturer Misc. Donation Product Drive" at bounding box center [641, 194] width 275 height 30
select select "Donation Site"
click at [504, 179] on select "Donation Site Manufacturer Misc. Donation Product Drive" at bounding box center [641, 194] width 275 height 30
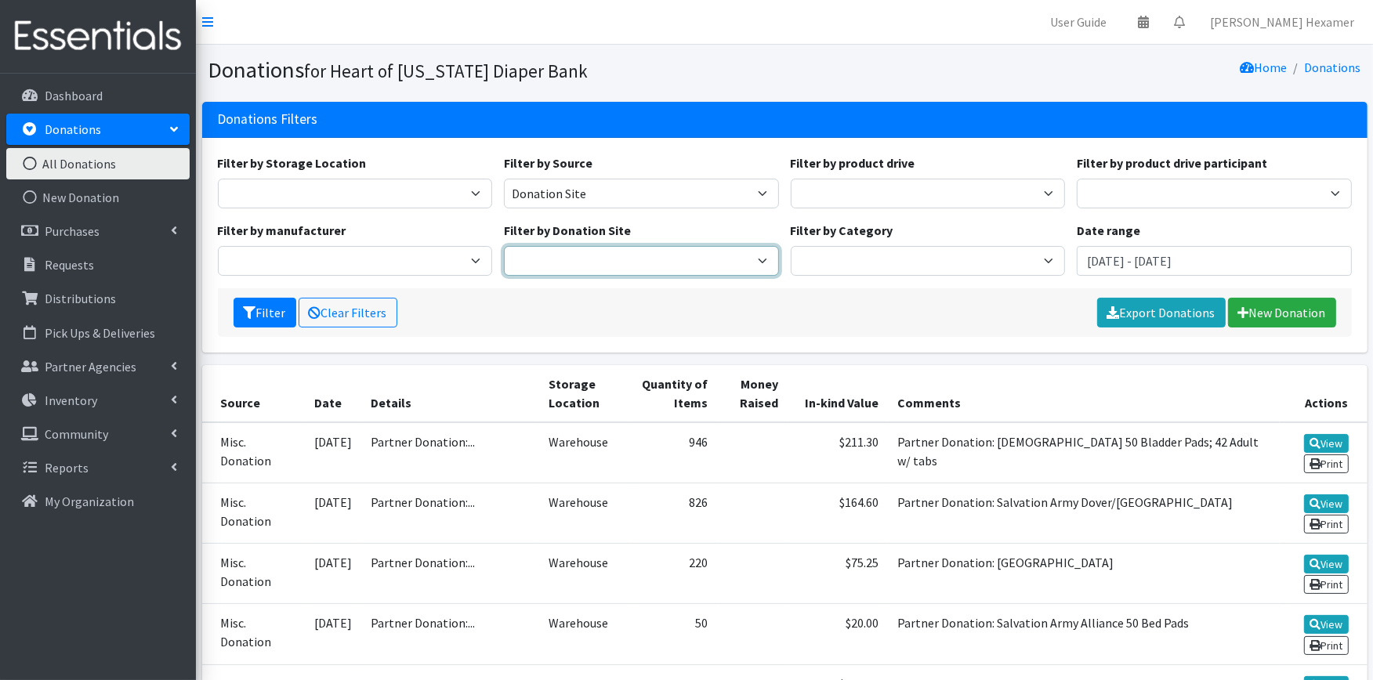
click at [582, 247] on select "Akron Children's Health Center - North Canton Aultman HER Project Once Upon A C…" at bounding box center [641, 261] width 275 height 30
select select "26"
click at [504, 246] on select "Akron Children's Health Center - North Canton Aultman HER Project Once Upon A C…" at bounding box center [641, 261] width 275 height 30
click at [1140, 263] on input "July 29, 2025 - October 29, 2025" at bounding box center [1214, 261] width 275 height 30
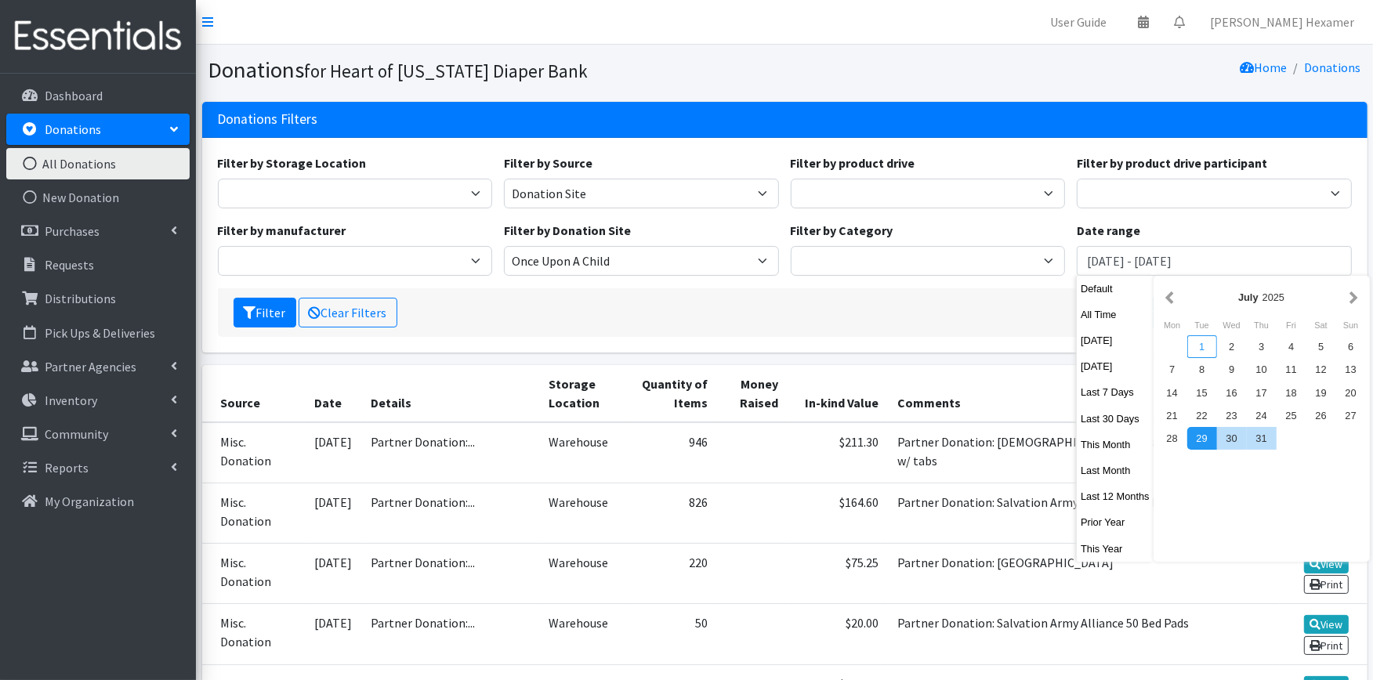
click at [1202, 343] on div "1" at bounding box center [1203, 346] width 30 height 23
click at [1352, 299] on button "button" at bounding box center [1354, 298] width 16 height 20
click at [1351, 299] on button "button" at bounding box center [1354, 298] width 16 height 20
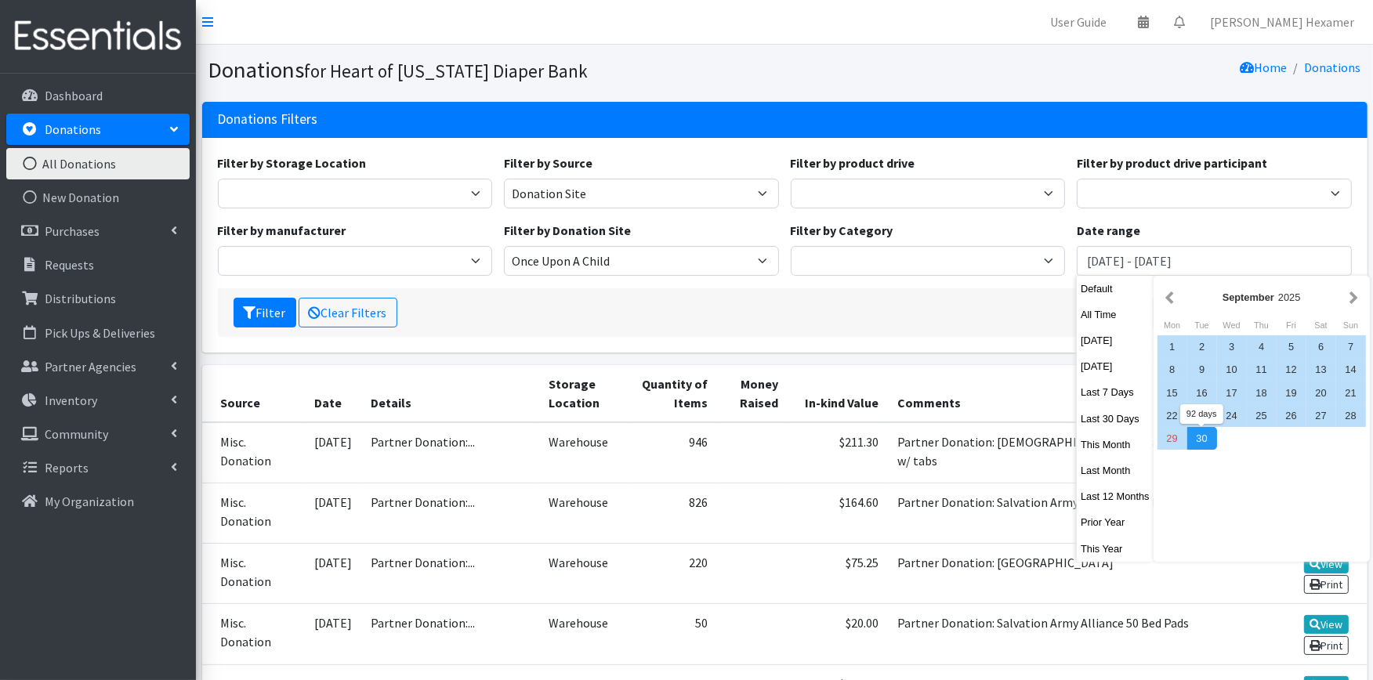
click at [1203, 433] on div "30" at bounding box center [1203, 438] width 30 height 23
type input "July 1, 2025 - September 30, 2025"
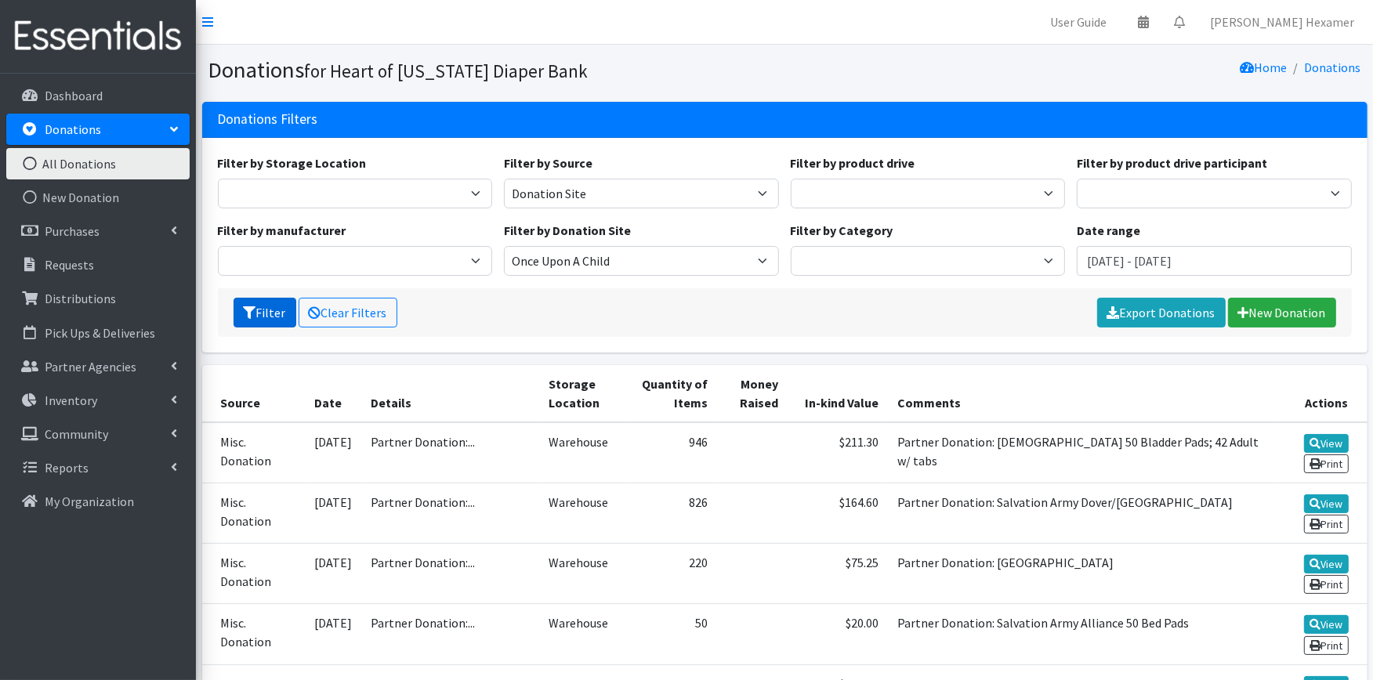
click at [227, 314] on div "Filter Clear Filters Export Donations New Donation" at bounding box center [785, 312] width 1134 height 49
click at [284, 311] on button "Filter" at bounding box center [265, 313] width 63 height 30
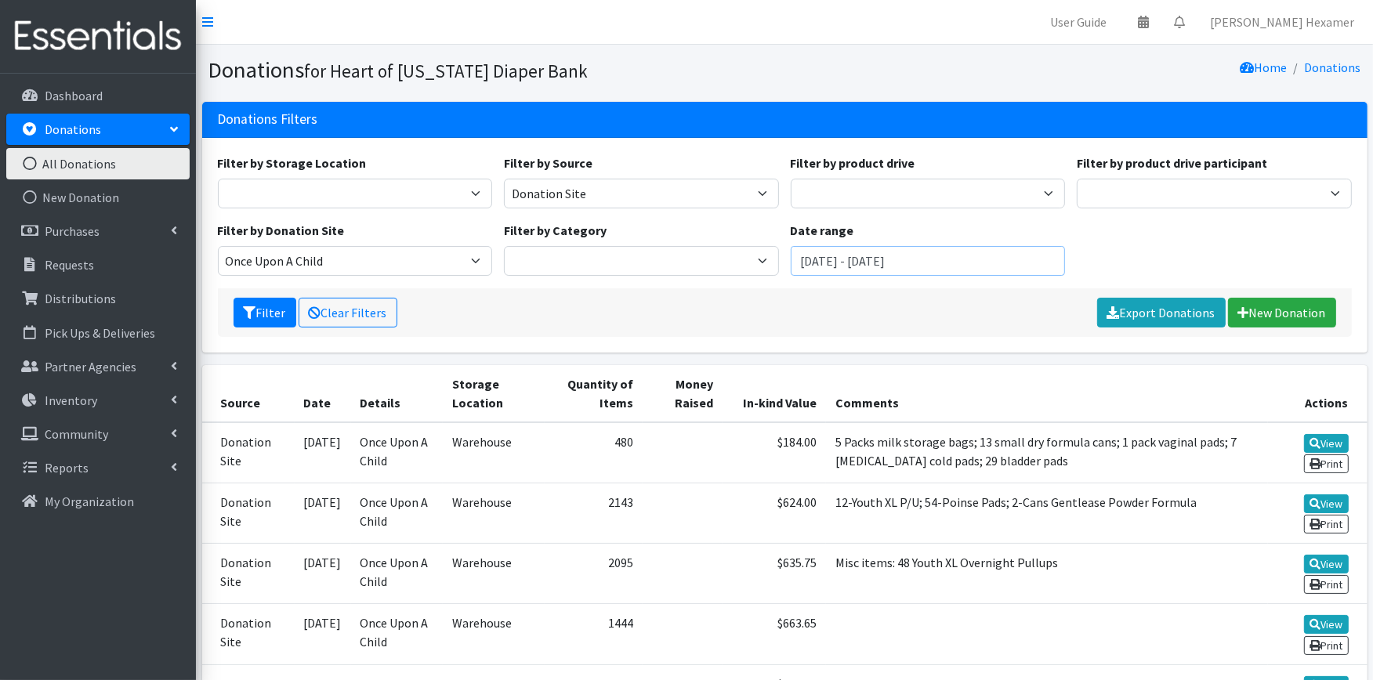
click at [1010, 262] on input "[DATE] - [DATE]" at bounding box center [928, 261] width 275 height 30
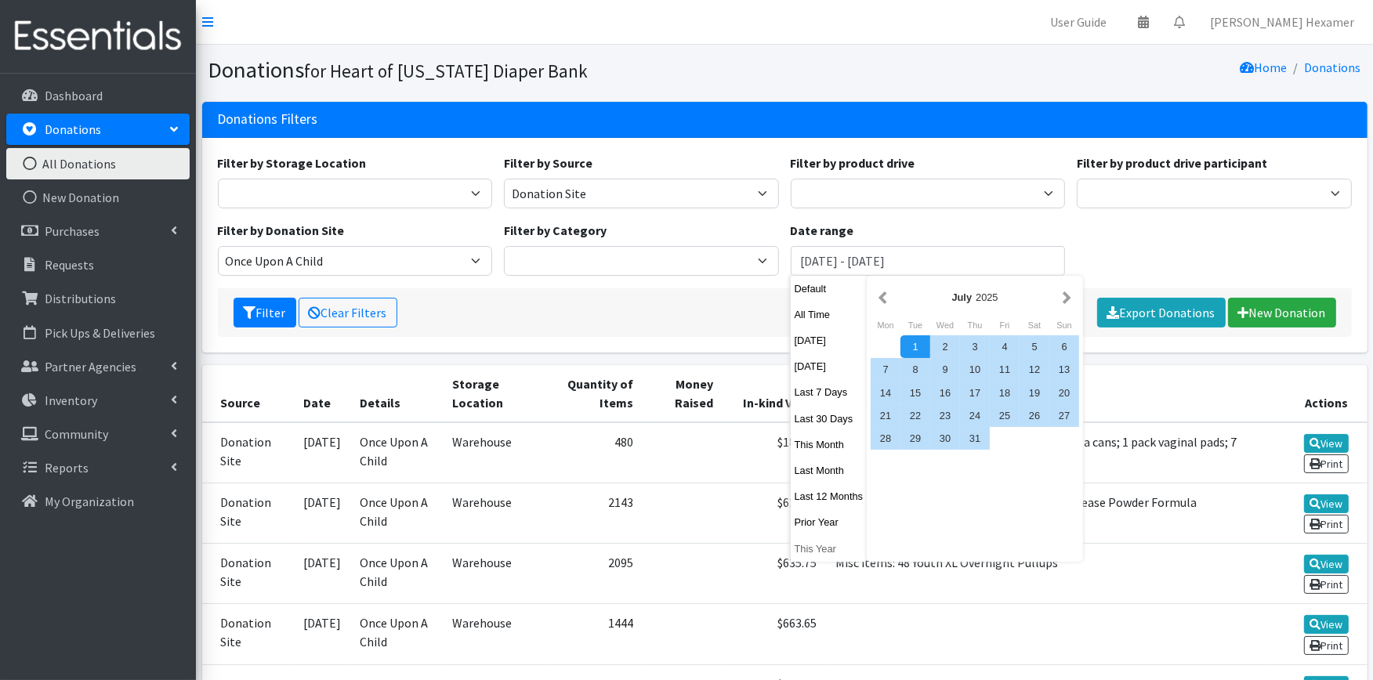
click at [796, 542] on button "This Year" at bounding box center [829, 549] width 77 height 23
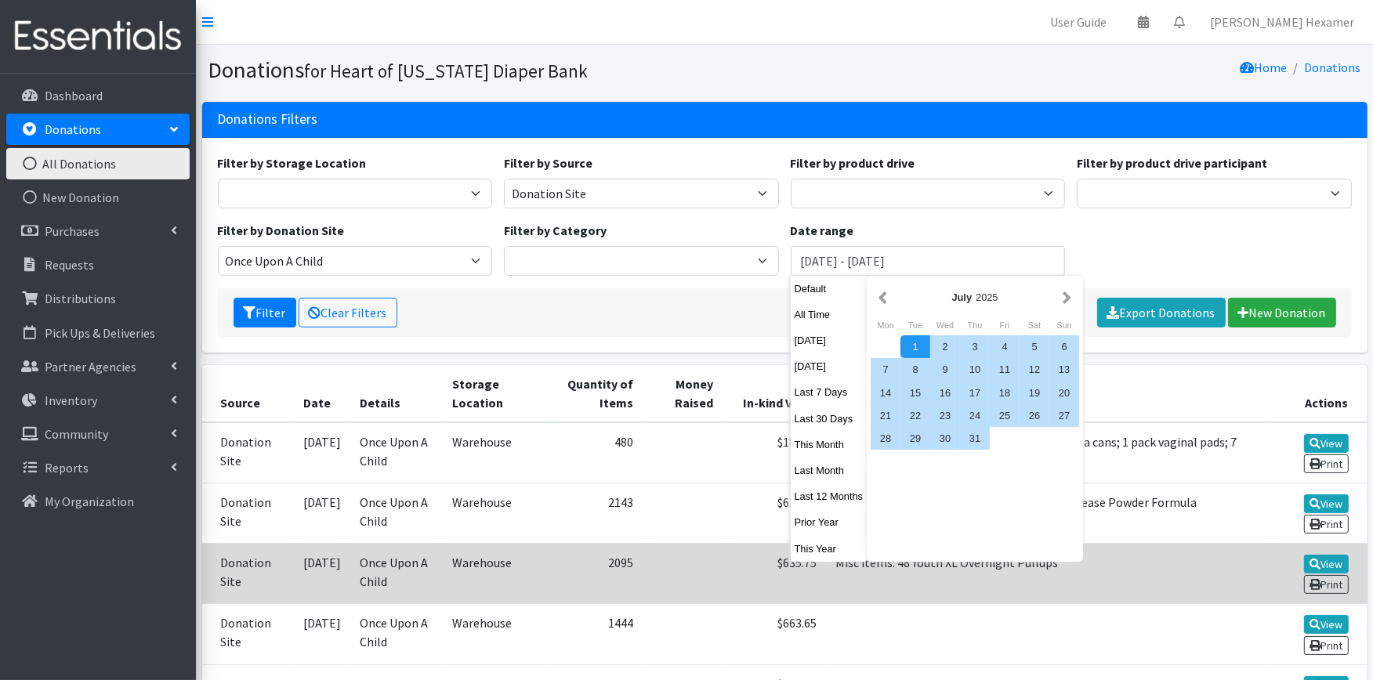
type input "[DATE] - [DATE]"
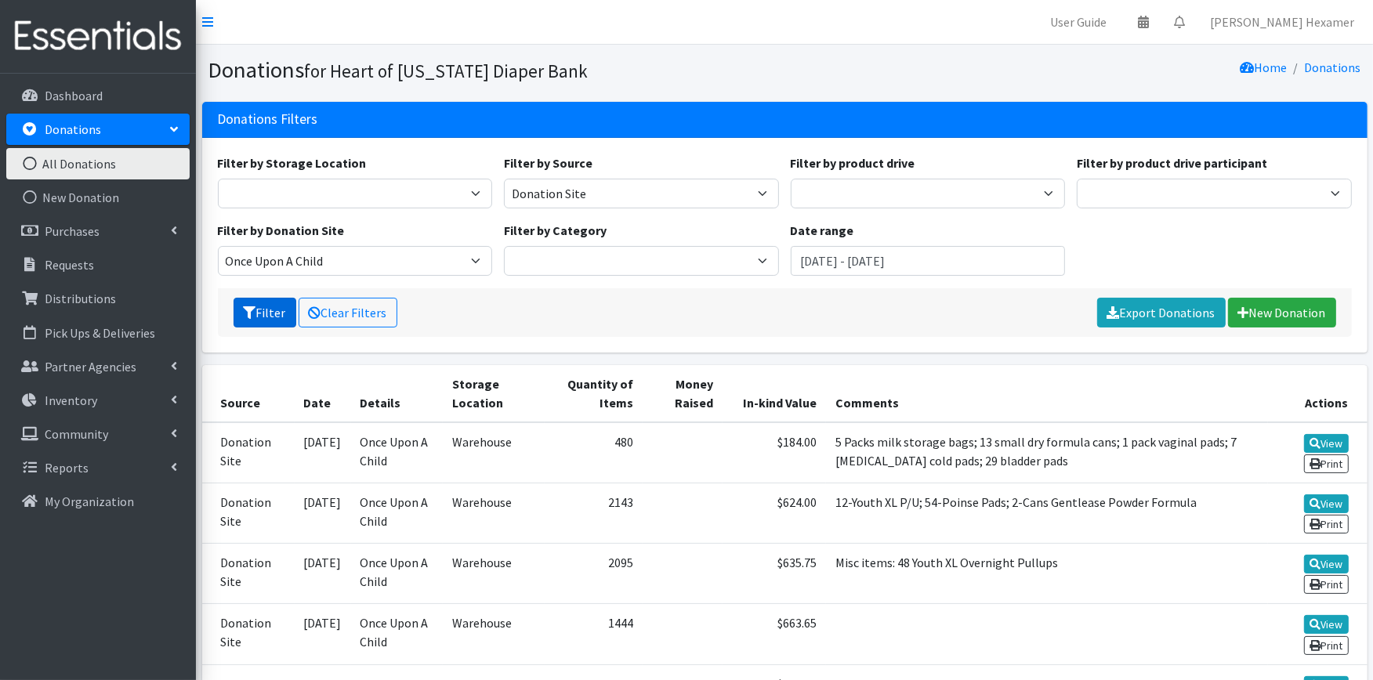
click at [275, 315] on button "Filter" at bounding box center [265, 313] width 63 height 30
click at [928, 263] on input "[DATE] - [DATE]" at bounding box center [928, 261] width 275 height 30
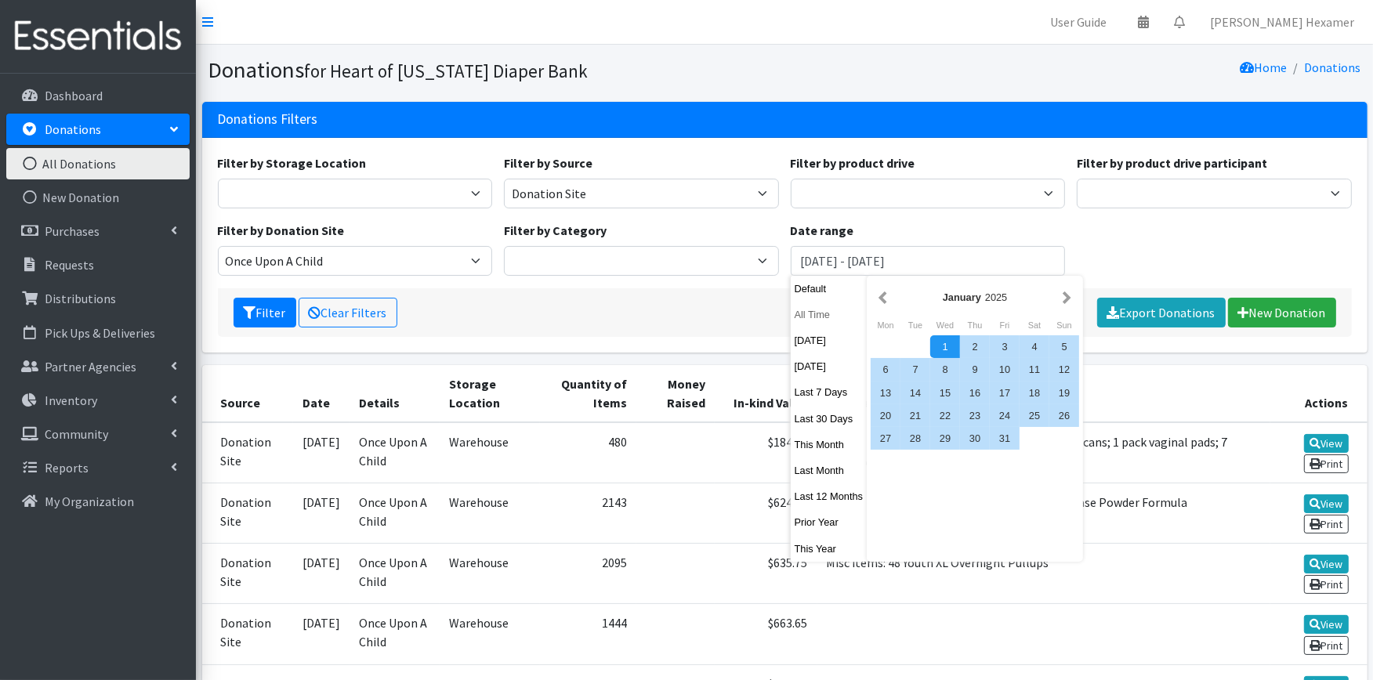
click at [824, 306] on button "All Time" at bounding box center [829, 314] width 77 height 23
type input "[DATE] - [DATE]"
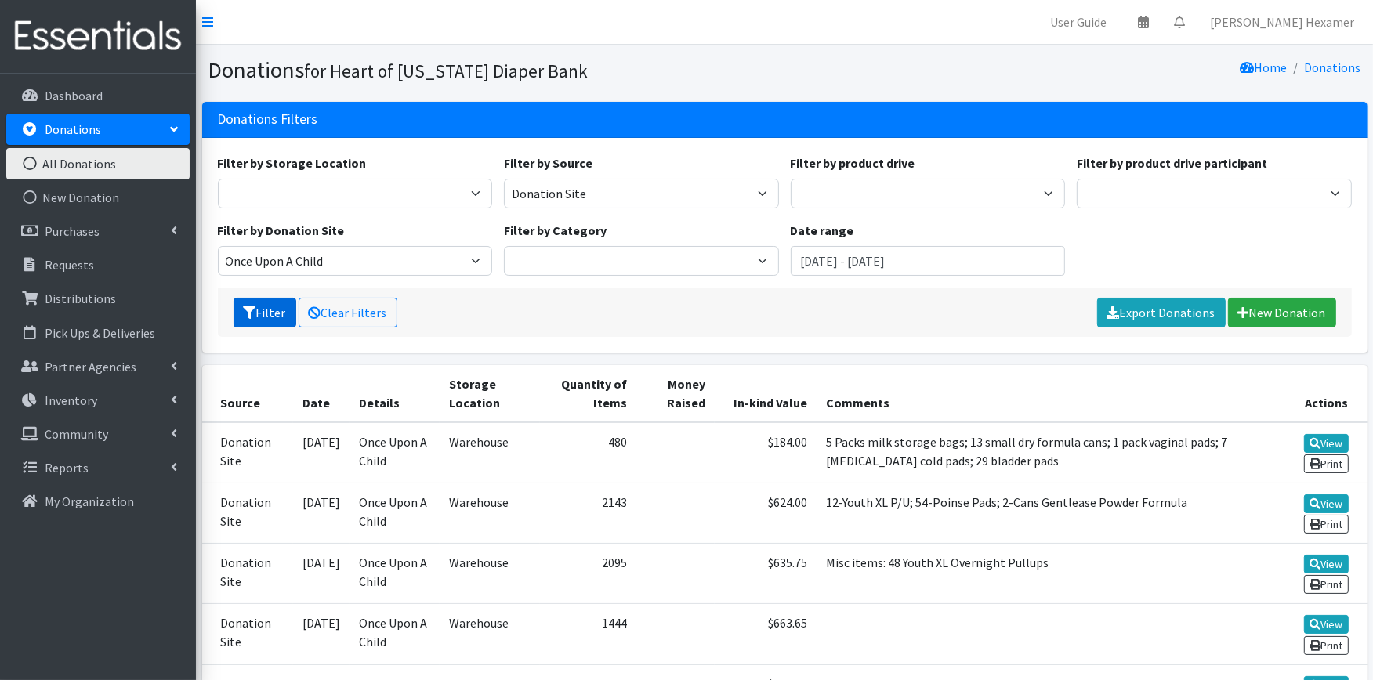
click at [260, 321] on button "Filter" at bounding box center [265, 313] width 63 height 30
click at [261, 317] on button "Filter" at bounding box center [265, 313] width 63 height 30
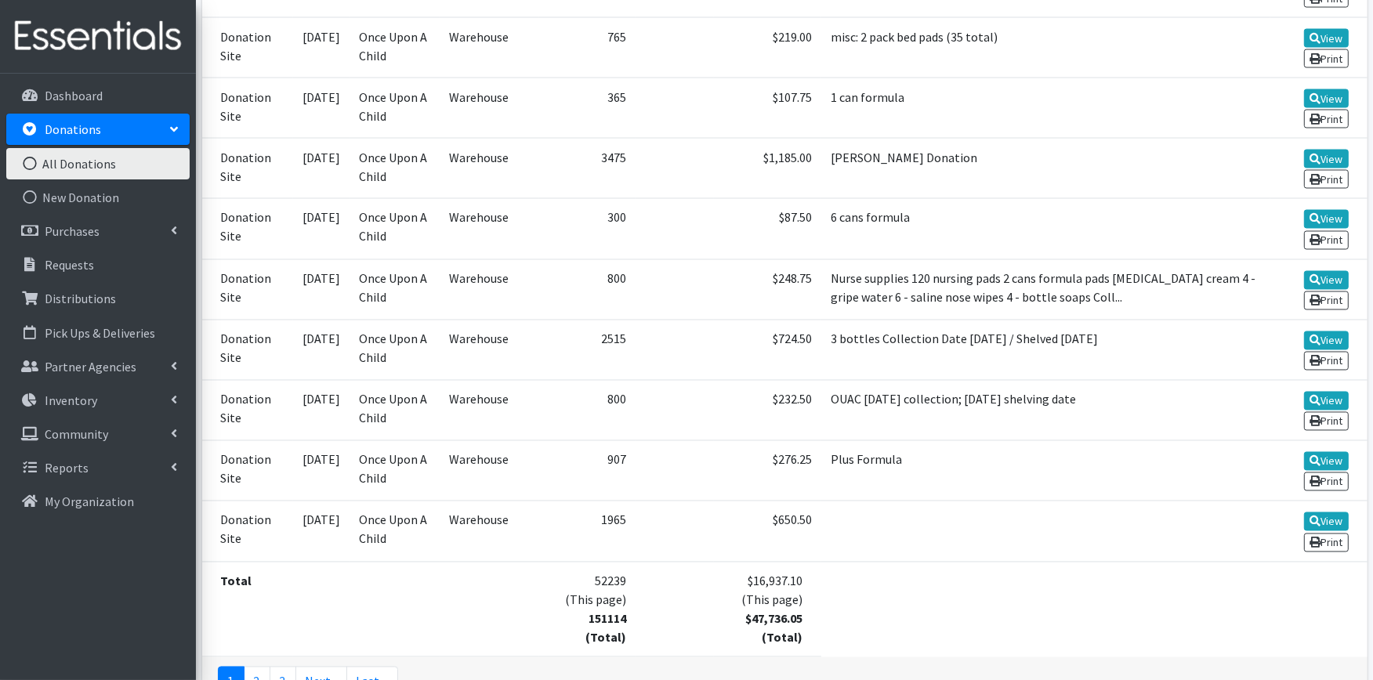
scroll to position [2903, 0]
